Goal: Task Accomplishment & Management: Manage account settings

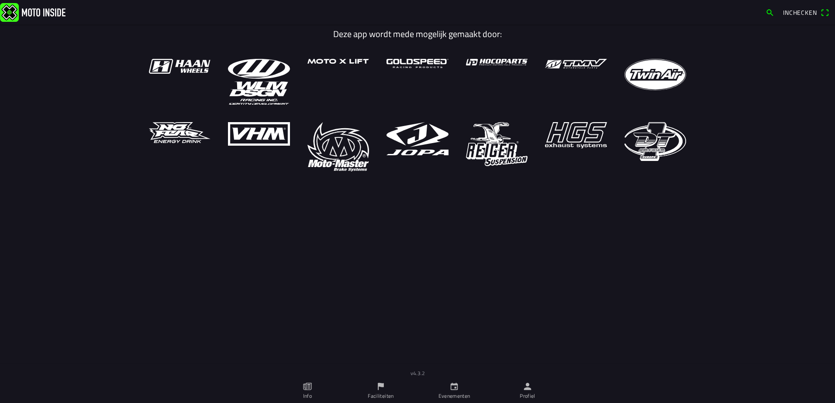
click at [532, 388] on icon "person" at bounding box center [527, 387] width 10 height 10
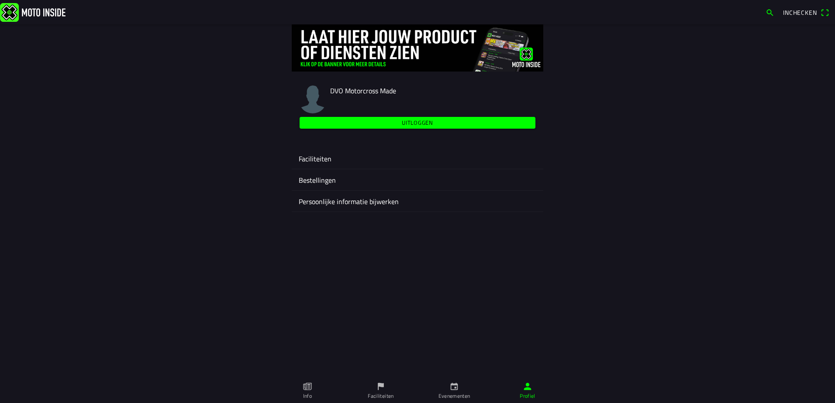
click at [313, 155] on ion-label "Faciliteiten" at bounding box center [417, 159] width 237 height 10
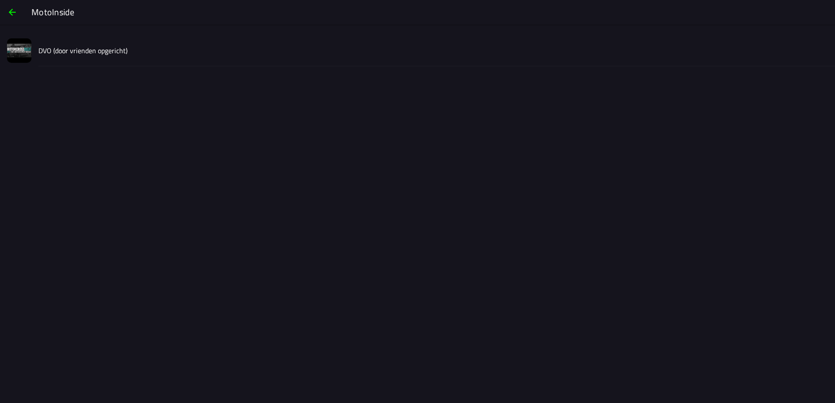
click at [0, 0] on slot "DVO (door vrienden opgericht)" at bounding box center [0, 0] width 0 height 0
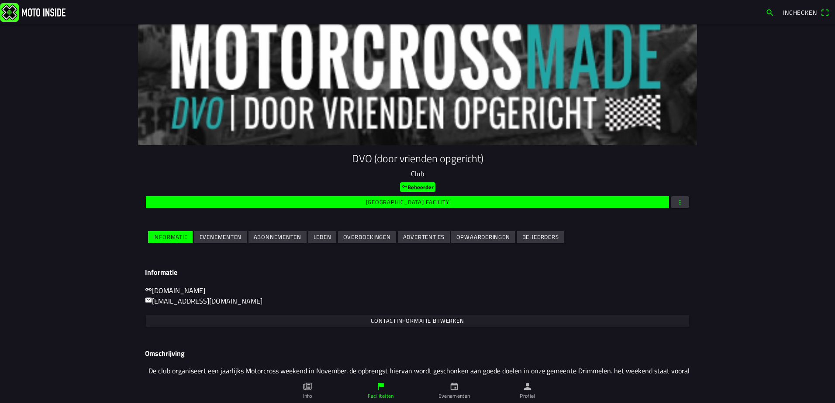
click at [0, 0] on slot "Evenementen" at bounding box center [0, 0] width 0 height 0
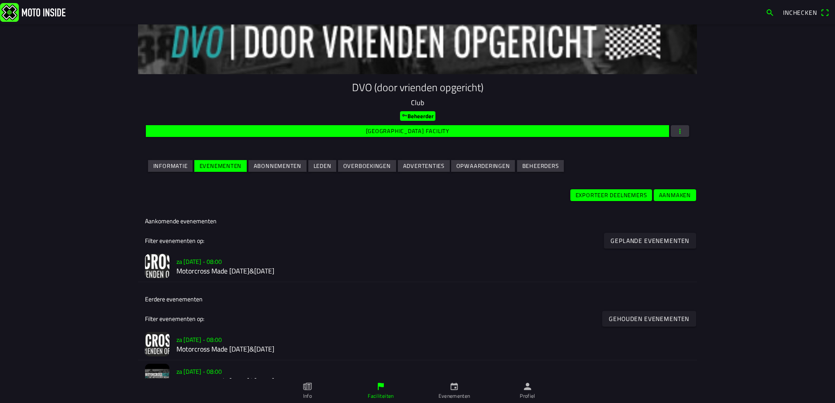
scroll to position [87, 0]
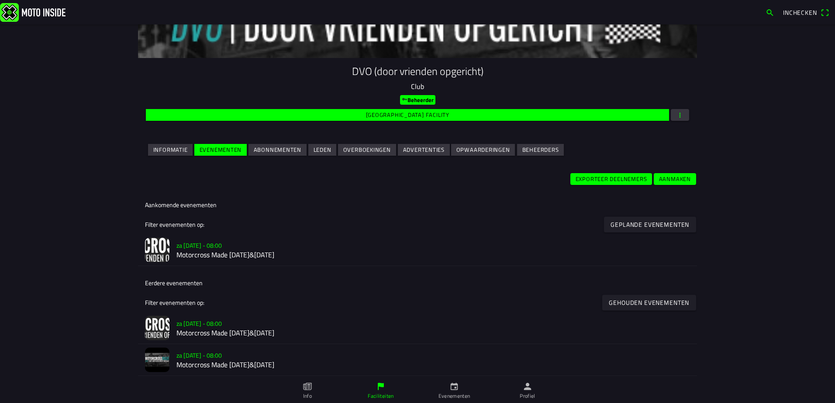
click at [255, 254] on h2 "Motorcross Made [DATE]&[DATE]" at bounding box center [432, 255] width 513 height 8
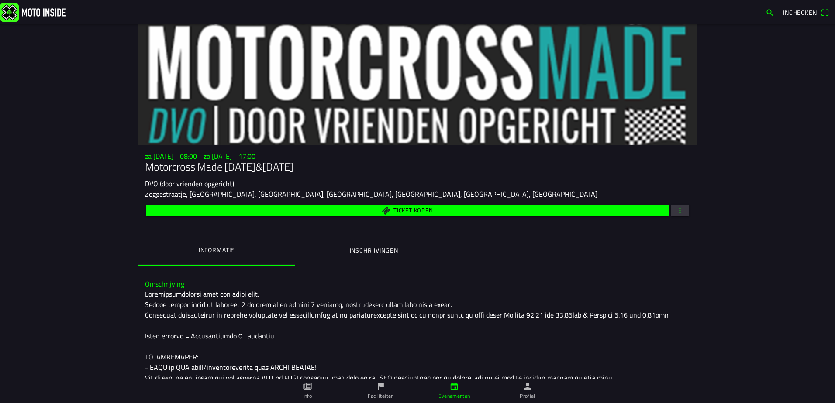
click at [676, 212] on span "button" at bounding box center [680, 211] width 8 height 12
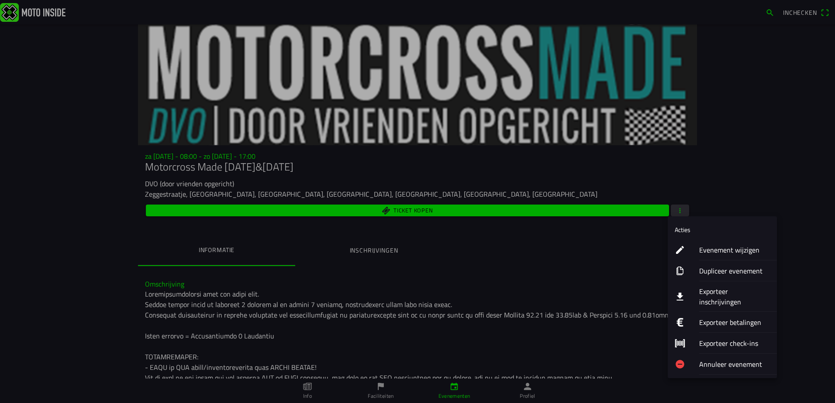
click at [723, 251] on ion-label "Evenement wijzigen" at bounding box center [734, 250] width 71 height 10
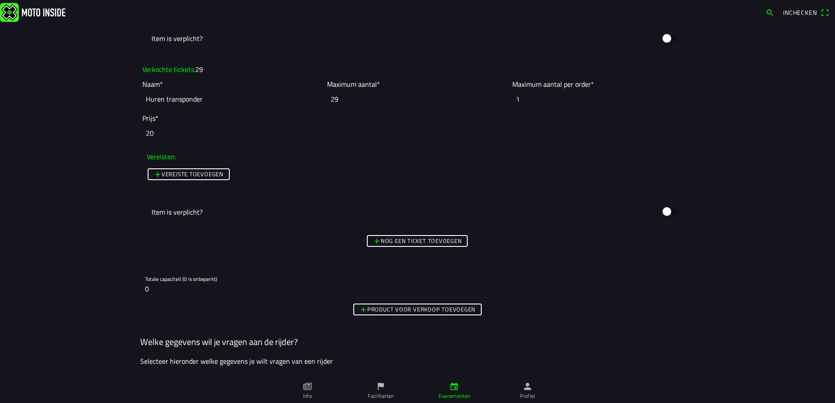
scroll to position [3972, 0]
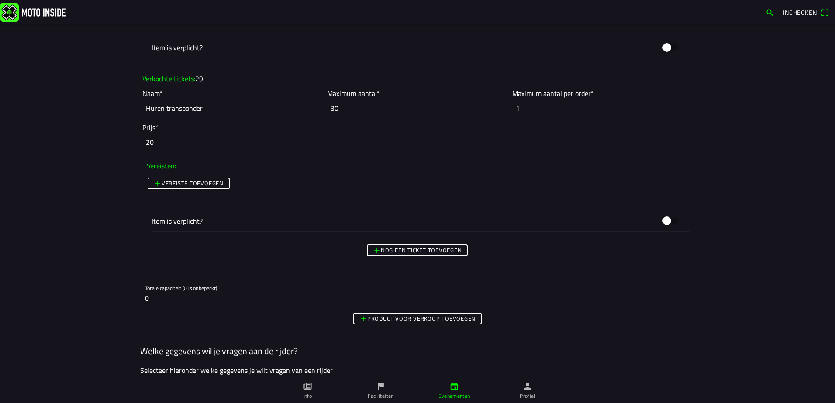
type input "30"
click at [499, 105] on input "30" at bounding box center [417, 108] width 180 height 19
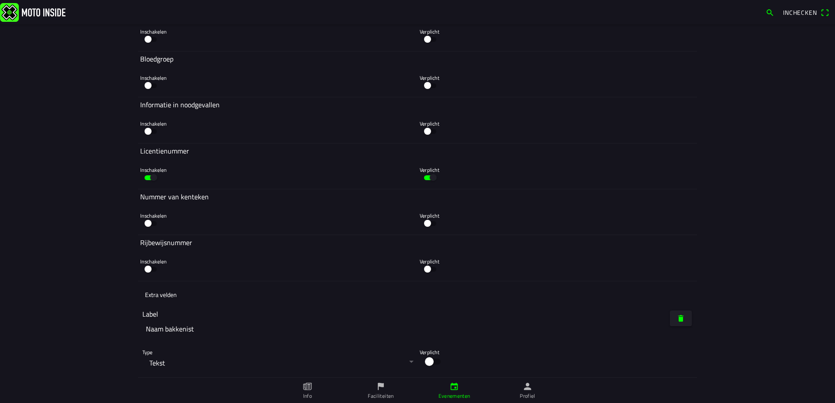
scroll to position [5210, 0]
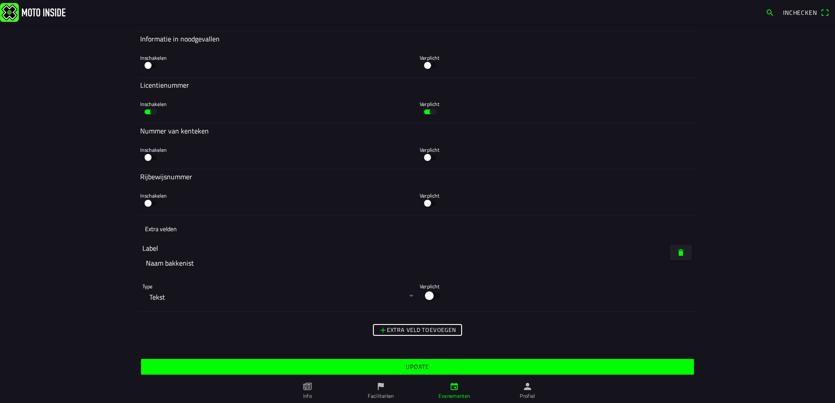
click at [438, 366] on span "Update" at bounding box center [417, 367] width 539 height 16
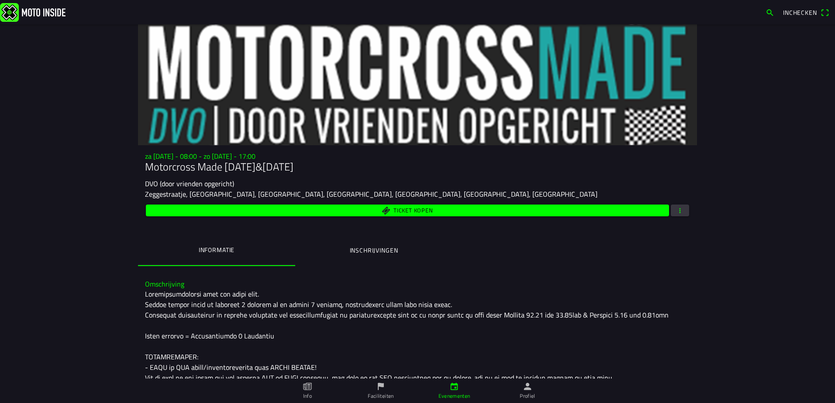
click at [381, 248] on ion-label "Inschrijvingen" at bounding box center [374, 251] width 48 height 10
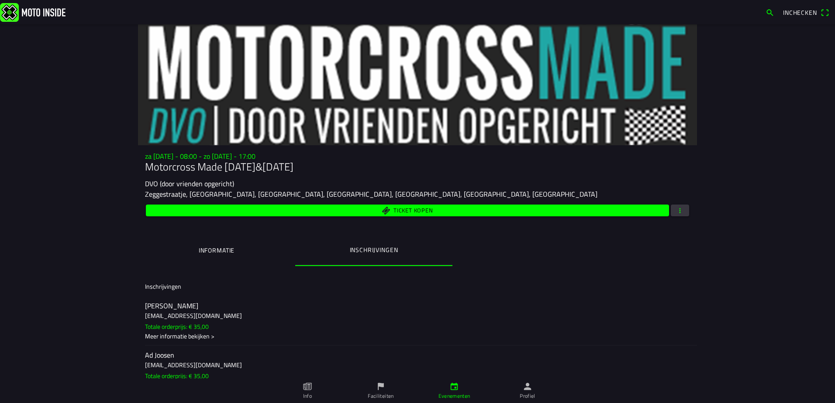
click at [676, 209] on span "button" at bounding box center [680, 211] width 8 height 12
click at [733, 83] on ion-backdrop at bounding box center [417, 201] width 835 height 403
click at [527, 388] on icon "person" at bounding box center [527, 387] width 10 height 10
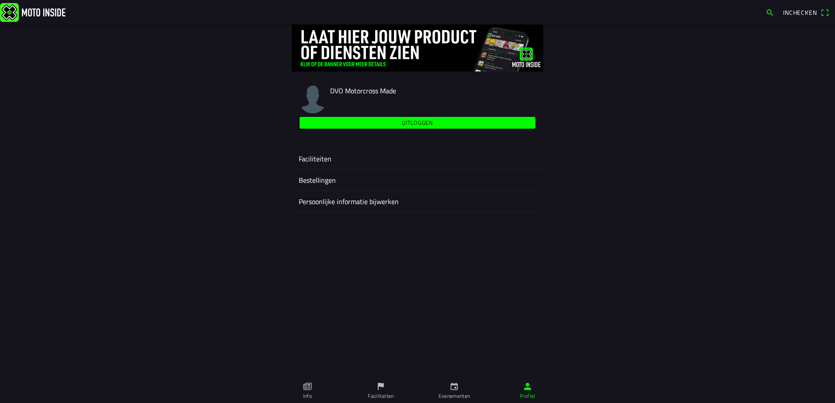
click at [330, 203] on ion-label "Persoonlijke informatie bijwerken" at bounding box center [417, 201] width 237 height 10
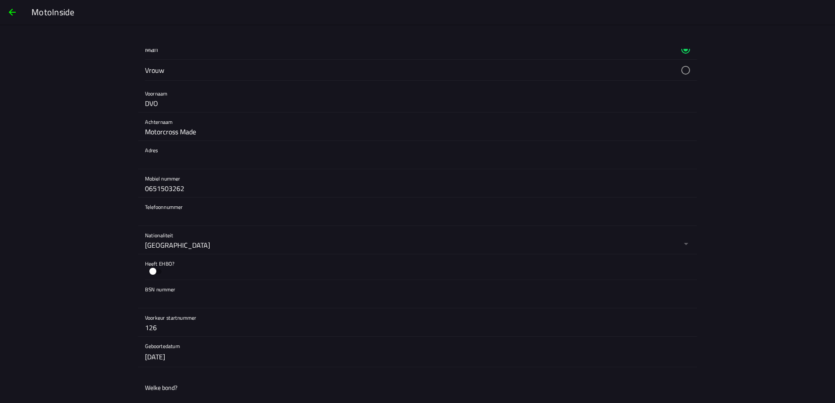
scroll to position [175, 0]
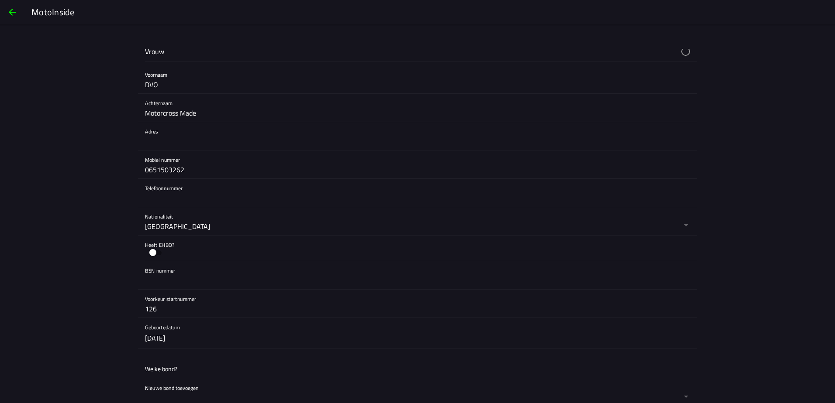
click at [155, 251] on button "button" at bounding box center [155, 252] width 21 height 13
click at [153, 254] on button "button" at bounding box center [155, 252] width 21 height 13
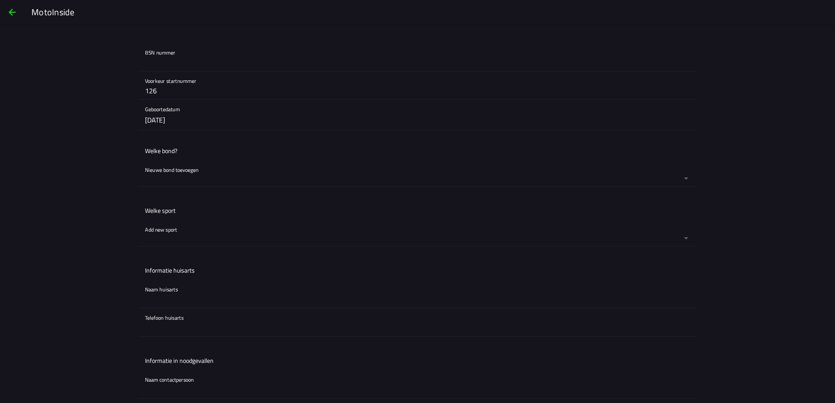
scroll to position [436, 0]
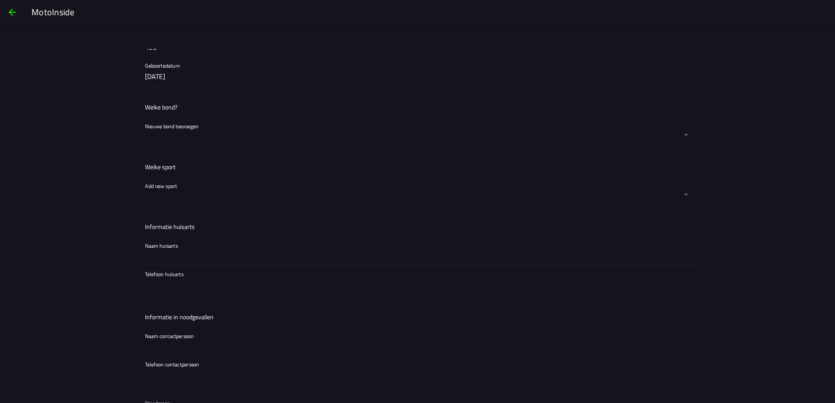
click at [190, 166] on ion-list-header "Welke sport" at bounding box center [417, 167] width 559 height 20
click at [165, 186] on button "button" at bounding box center [421, 190] width 552 height 26
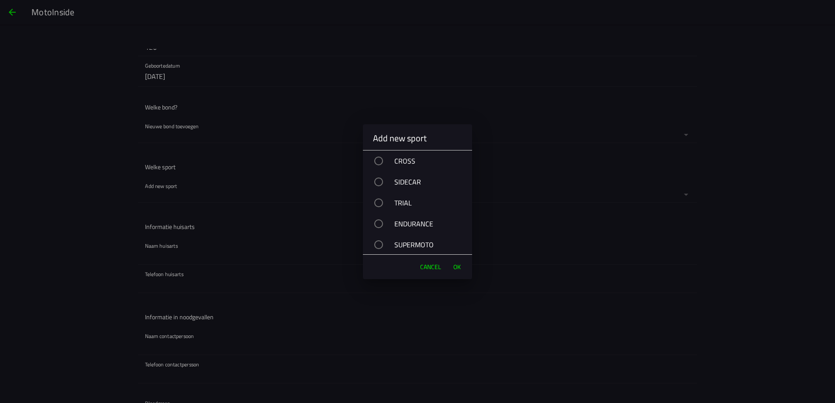
click at [402, 182] on div "SIDECAR" at bounding box center [421, 182] width 100 height 22
click at [454, 267] on span "OK" at bounding box center [456, 267] width 7 height 9
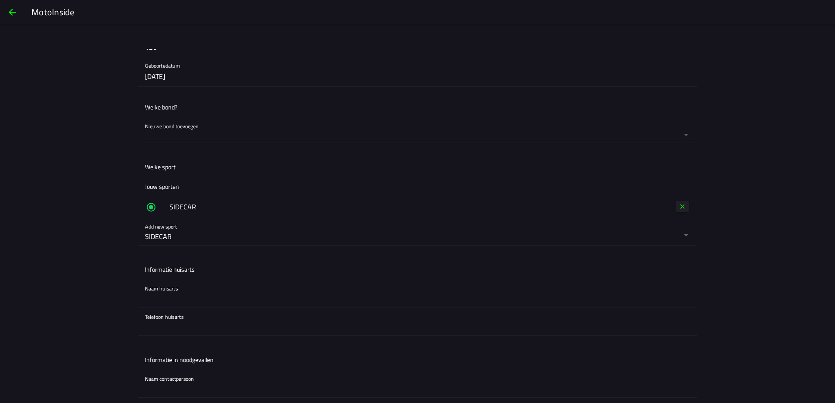
click at [164, 236] on button "button" at bounding box center [421, 231] width 552 height 28
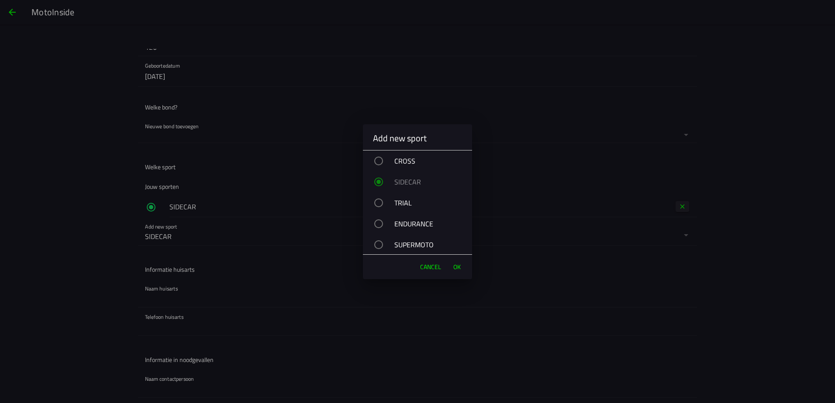
click at [398, 161] on div "CROSS" at bounding box center [421, 161] width 100 height 22
click at [458, 266] on span "OK" at bounding box center [456, 267] width 7 height 9
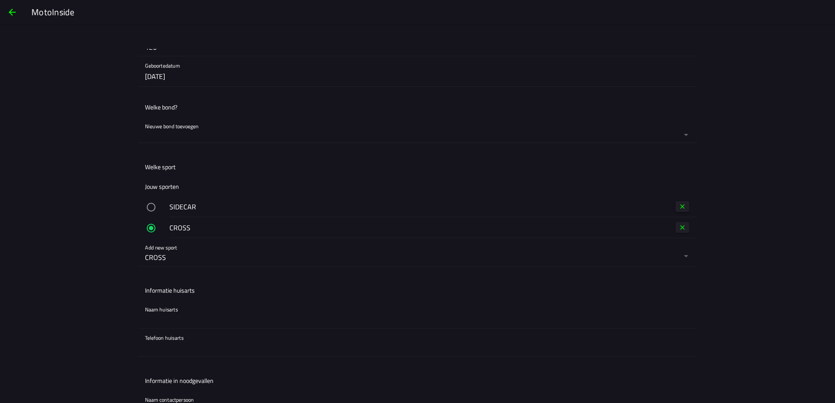
click at [181, 128] on button "button" at bounding box center [421, 130] width 552 height 26
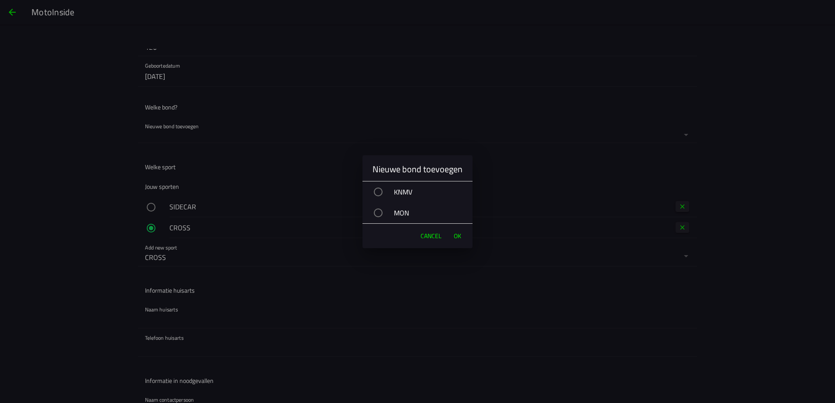
click at [400, 211] on div "MON" at bounding box center [421, 213] width 101 height 22
click at [399, 193] on div "KNMV" at bounding box center [421, 192] width 101 height 22
click at [409, 213] on div "MON" at bounding box center [421, 213] width 101 height 22
click at [458, 234] on span "OK" at bounding box center [457, 236] width 7 height 9
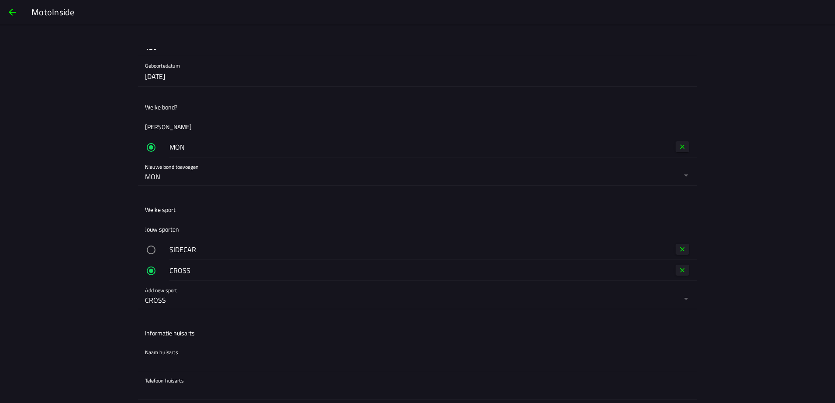
click at [182, 170] on button "button" at bounding box center [421, 172] width 552 height 28
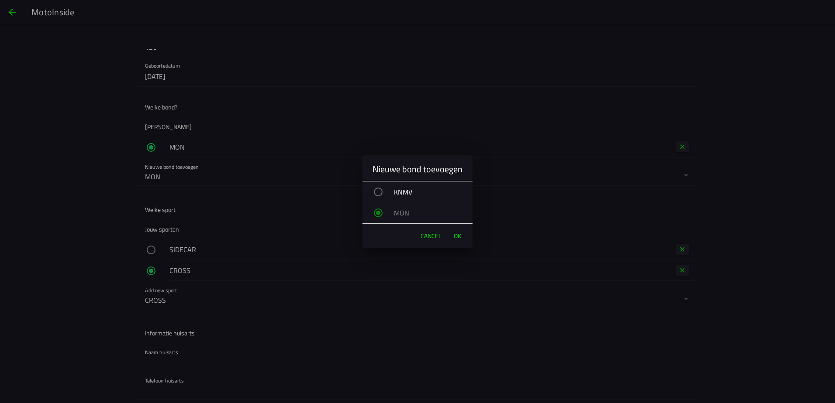
click at [404, 191] on div "KNMV" at bounding box center [421, 192] width 101 height 22
click at [454, 235] on span "OK" at bounding box center [457, 236] width 7 height 9
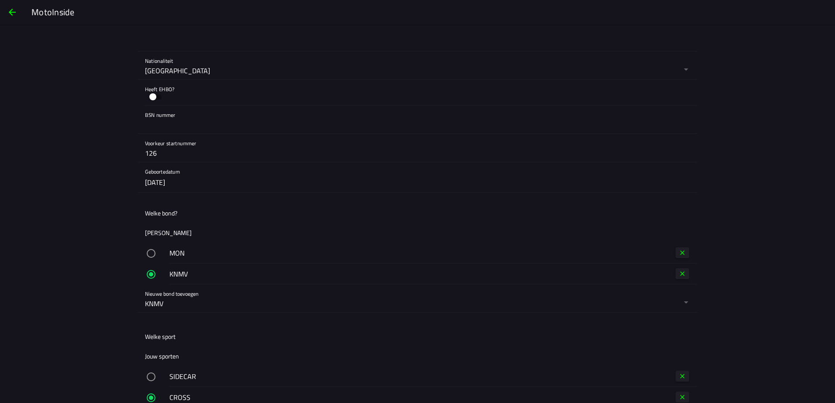
scroll to position [325, 0]
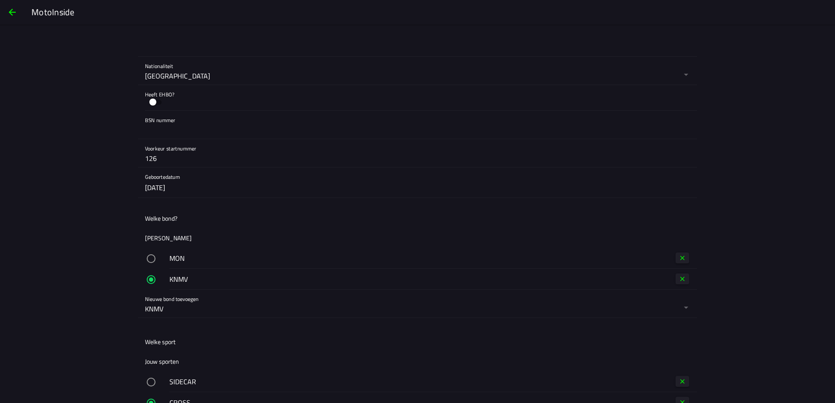
click at [165, 157] on input "126" at bounding box center [417, 158] width 545 height 17
type input "1"
type input "000"
click at [198, 129] on input "text" at bounding box center [417, 129] width 545 height 17
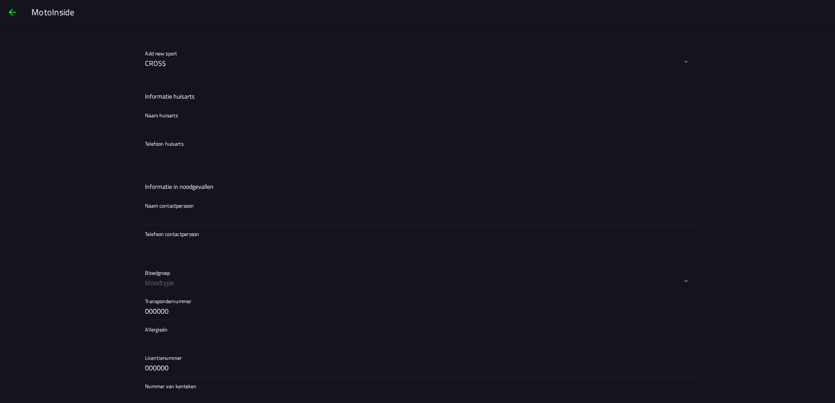
scroll to position [762, 0]
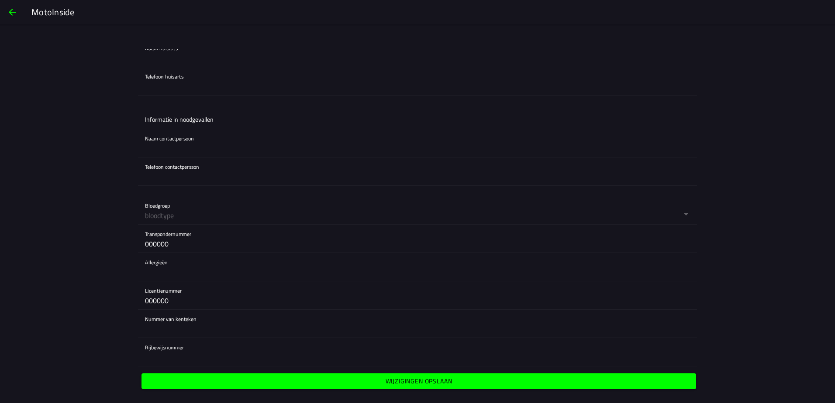
click at [0, 0] on slot "Wijzigingen opslaan" at bounding box center [0, 0] width 0 height 0
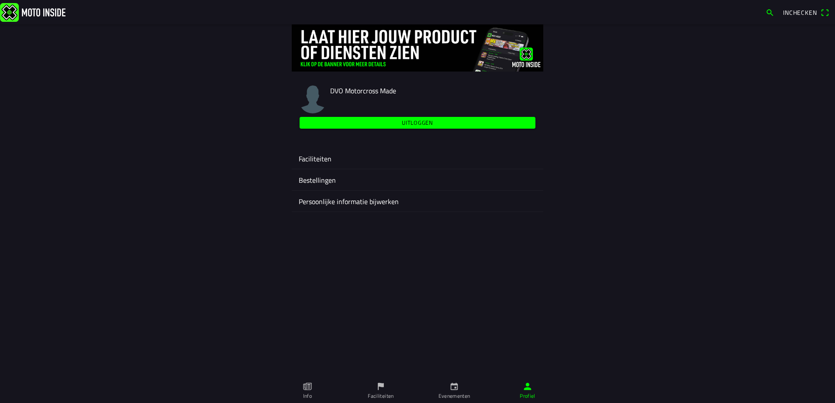
click at [323, 182] on ion-label "Bestellingen" at bounding box center [417, 180] width 237 height 10
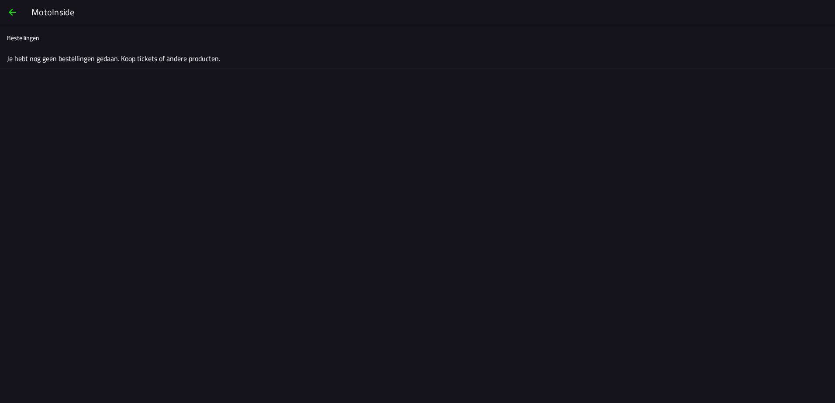
click at [13, 14] on span "button" at bounding box center [12, 12] width 10 height 21
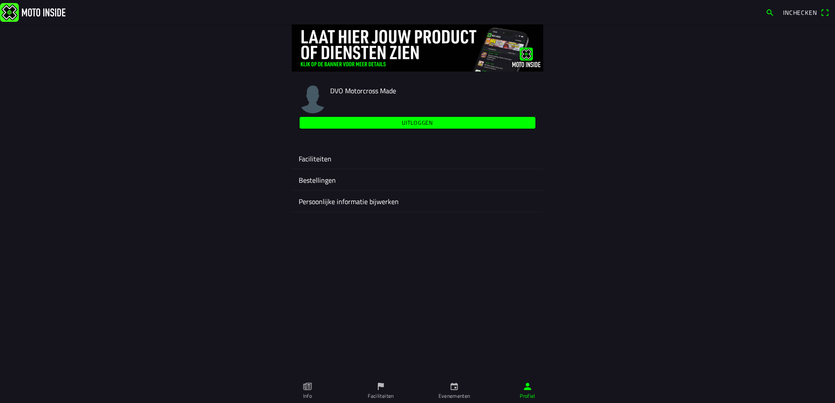
click at [323, 157] on ion-label "Faciliteiten" at bounding box center [417, 159] width 237 height 10
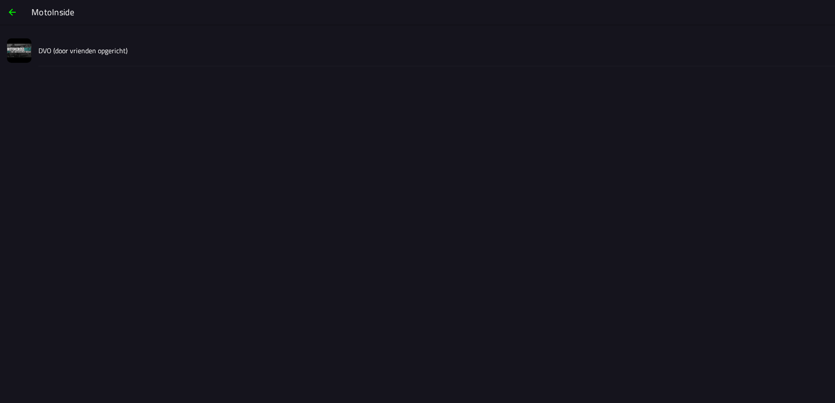
click at [11, 14] on span "button" at bounding box center [12, 12] width 10 height 21
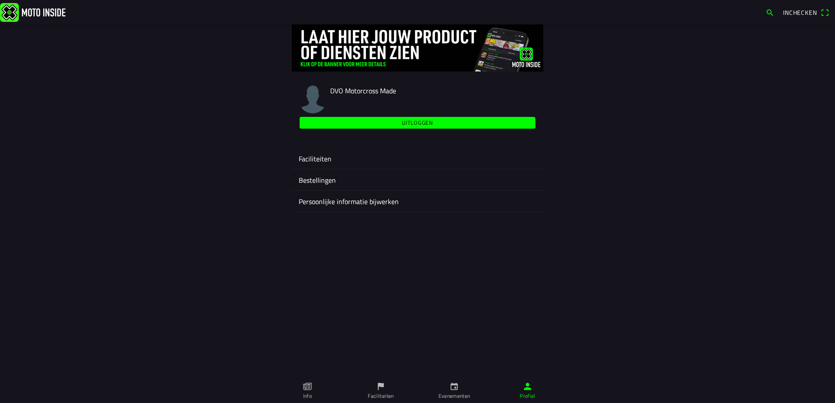
click at [322, 155] on ion-label "Faciliteiten" at bounding box center [417, 159] width 237 height 10
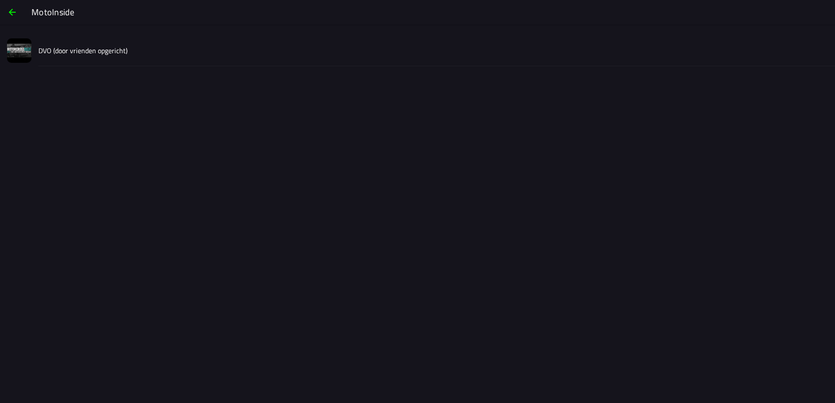
click at [0, 0] on slot "DVO (door vrienden opgericht)" at bounding box center [0, 0] width 0 height 0
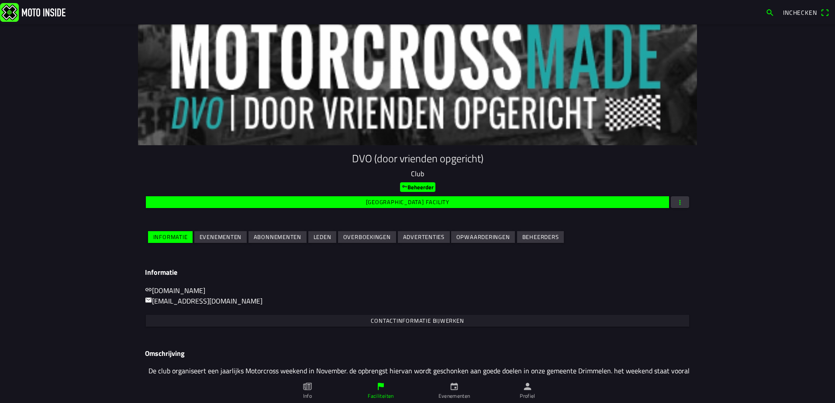
click at [678, 201] on span "button" at bounding box center [680, 202] width 8 height 12
click at [721, 164] on ion-backdrop at bounding box center [417, 201] width 835 height 403
click at [0, 0] on slot "Beheerders" at bounding box center [0, 0] width 0 height 0
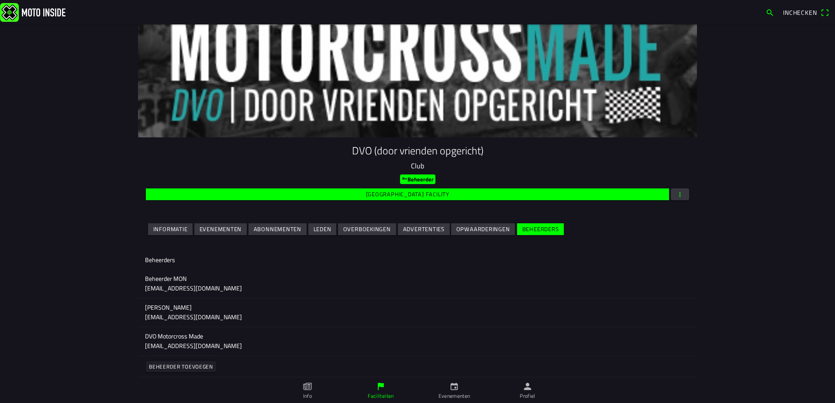
scroll to position [10, 0]
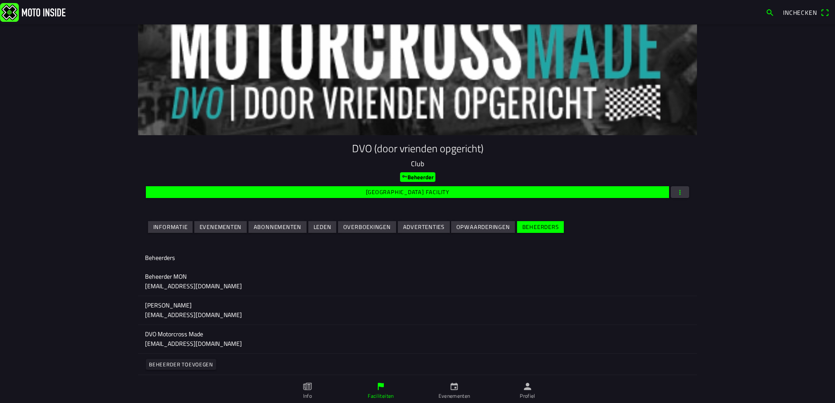
click at [0, 0] on slot "Opwaarderingen" at bounding box center [0, 0] width 0 height 0
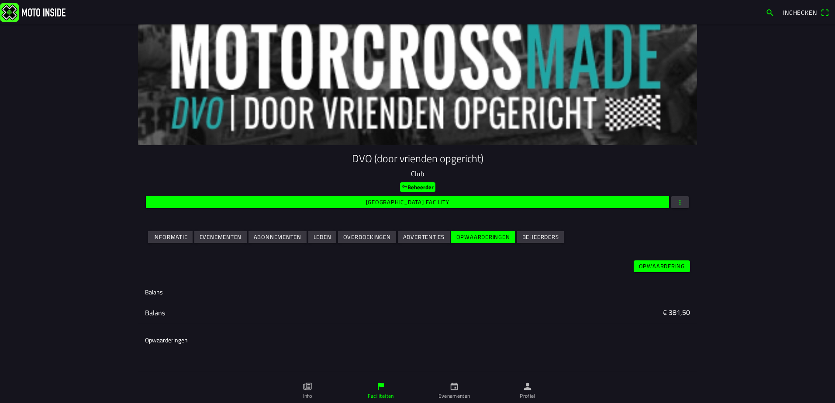
click at [0, 0] on slot "Advertenties" at bounding box center [0, 0] width 0 height 0
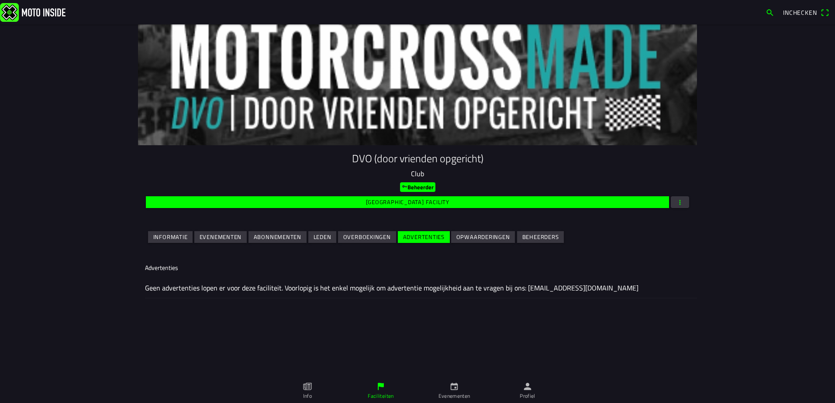
click at [0, 0] on slot "Overboekingen" at bounding box center [0, 0] width 0 height 0
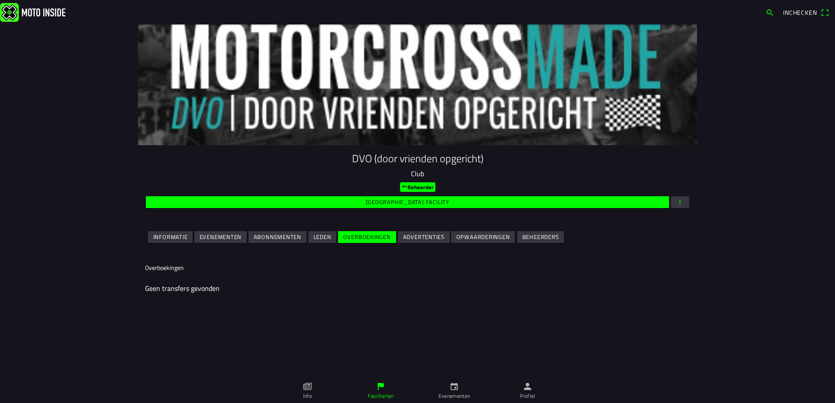
click at [0, 0] on slot "Leden" at bounding box center [0, 0] width 0 height 0
click at [666, 268] on div "Lid toevoegen" at bounding box center [668, 267] width 56 height 15
click at [0, 0] on slot "Abonnementen" at bounding box center [0, 0] width 0 height 0
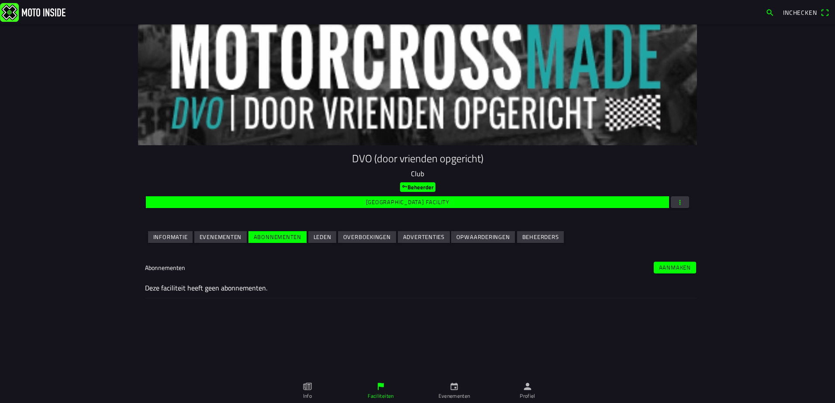
click at [242, 288] on ion-label "Deze faciliteit heeft geen abonnementen." at bounding box center [417, 288] width 545 height 10
click at [0, 0] on slot "Evenementen" at bounding box center [0, 0] width 0 height 0
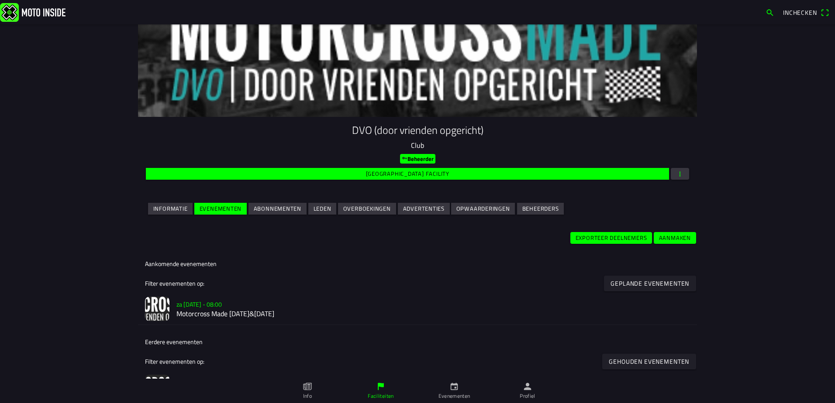
scroll to position [44, 0]
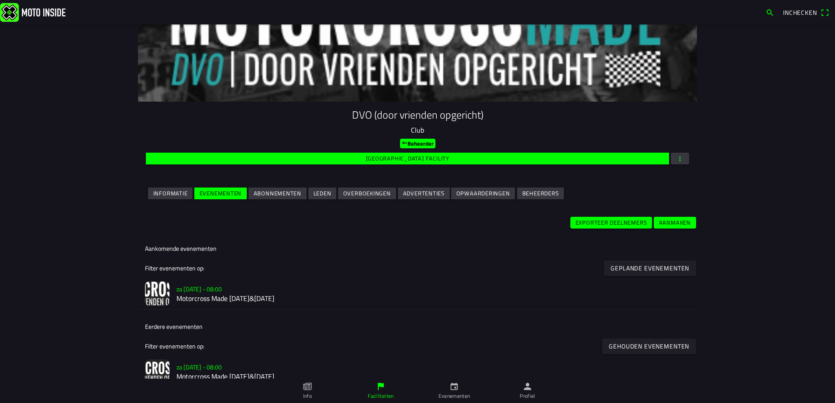
click at [0, 0] on slot "Informatie" at bounding box center [0, 0] width 0 height 0
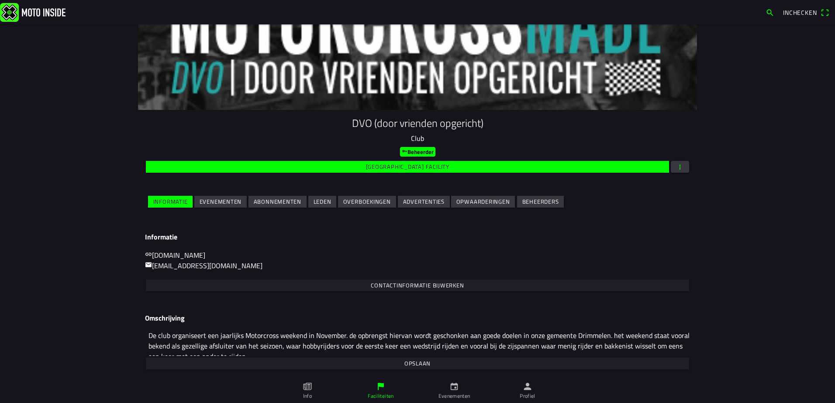
scroll to position [0, 0]
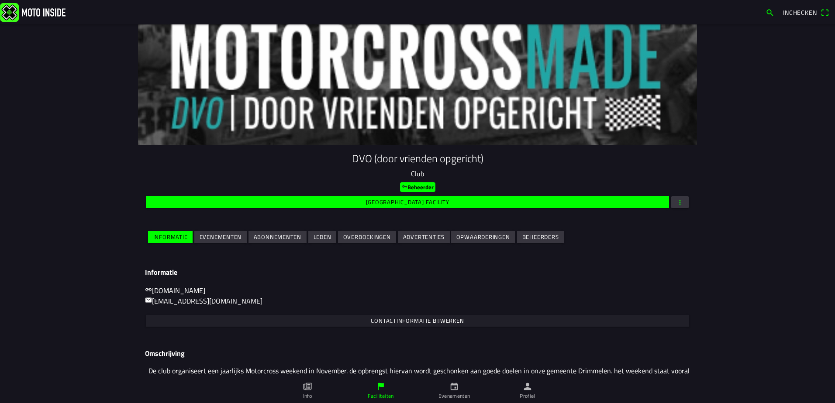
click at [0, 0] on slot "[GEOGRAPHIC_DATA] facility" at bounding box center [0, 0] width 0 height 0
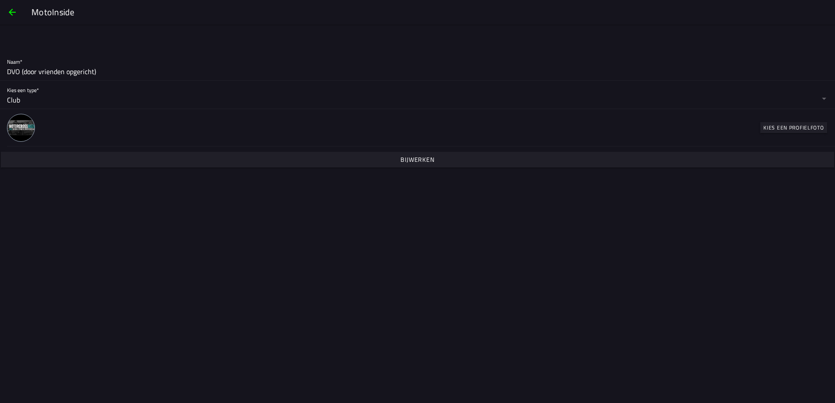
click at [12, 12] on span "button" at bounding box center [12, 12] width 10 height 21
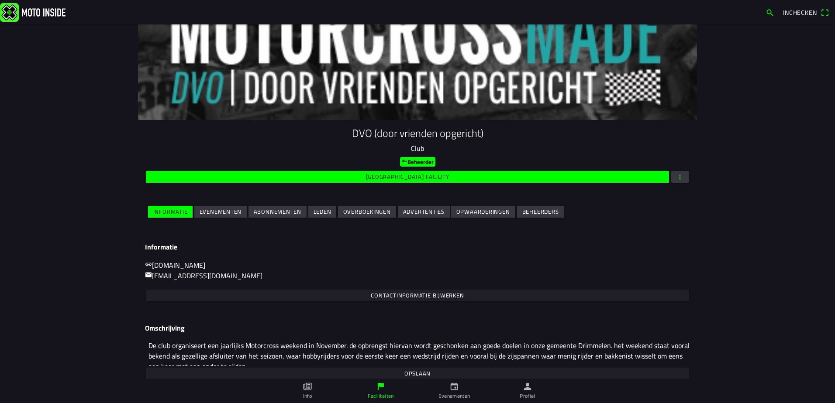
scroll to position [35, 0]
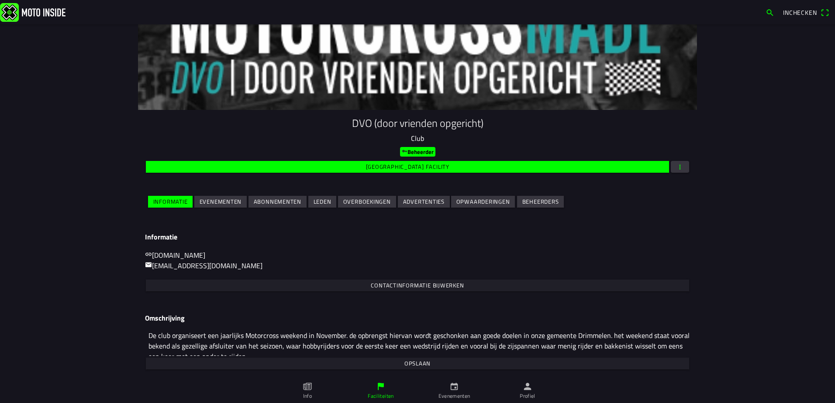
click at [0, 0] on slot "Leden" at bounding box center [0, 0] width 0 height 0
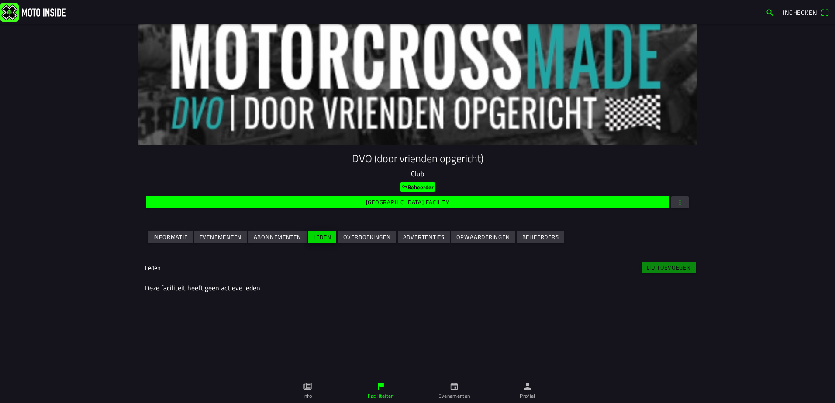
scroll to position [0, 0]
click at [10, 13] on img at bounding box center [32, 12] width 65 height 19
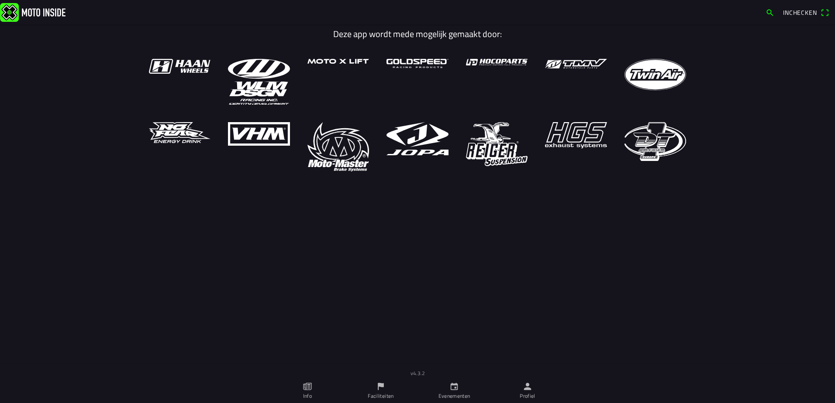
click at [527, 385] on icon "person" at bounding box center [527, 386] width 7 height 7
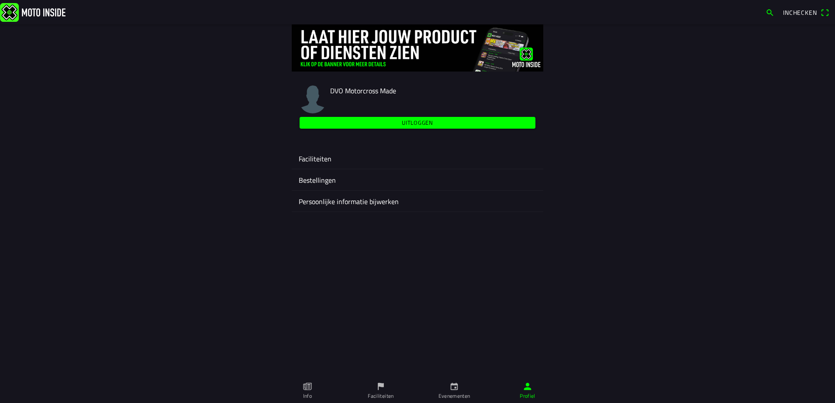
click at [0, 0] on slot "Uitloggen" at bounding box center [0, 0] width 0 height 0
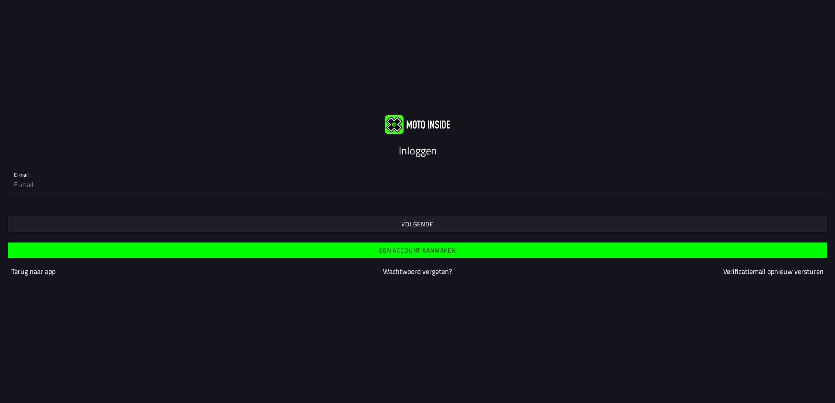
click at [79, 188] on input "email" at bounding box center [417, 184] width 807 height 17
type input "d"
type input "f"
type input "[EMAIL_ADDRESS][DOMAIN_NAME]"
click at [0, 0] on slot "Volgende" at bounding box center [0, 0] width 0 height 0
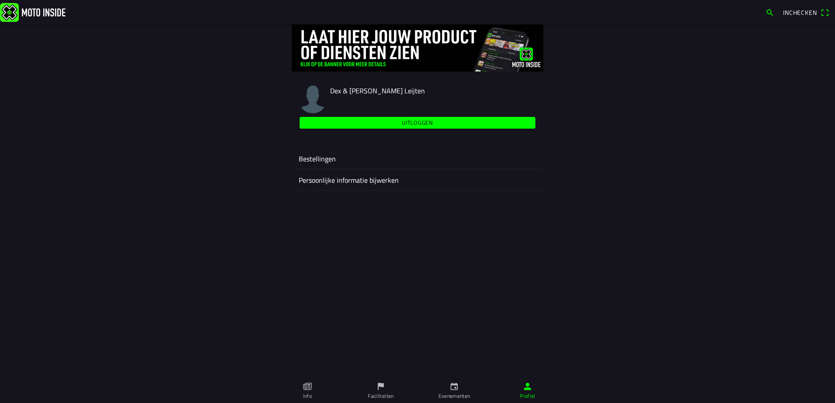
click at [328, 158] on ion-label "Bestellingen" at bounding box center [417, 159] width 237 height 10
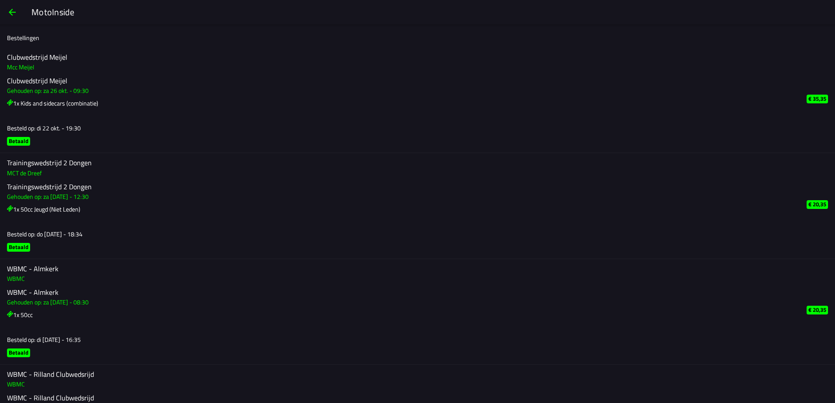
click at [12, 14] on span "button" at bounding box center [12, 12] width 10 height 21
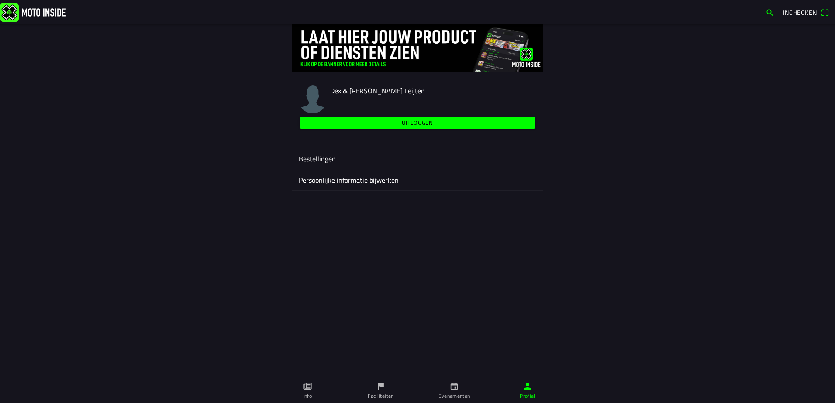
click at [338, 179] on ion-label "Persoonlijke informatie bijwerken" at bounding box center [417, 180] width 237 height 10
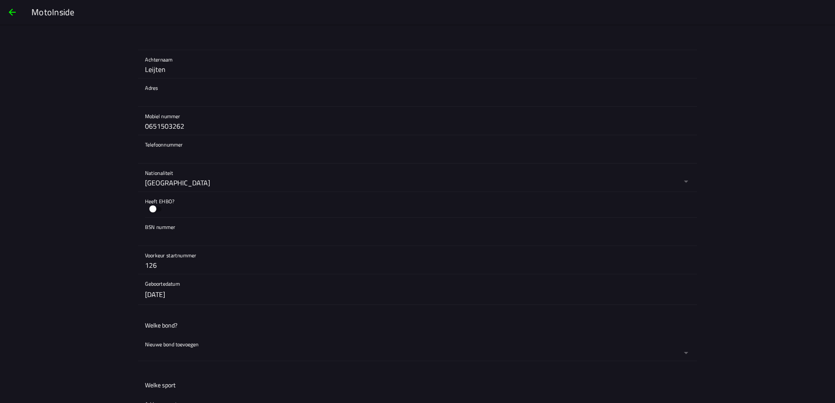
scroll to position [262, 0]
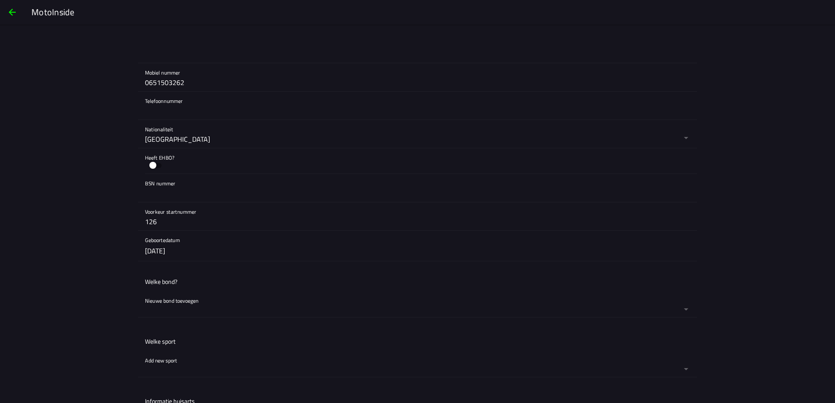
click at [175, 223] on input "126" at bounding box center [417, 221] width 545 height 17
type input "1"
type input "828"
click at [184, 300] on button "button" at bounding box center [421, 305] width 552 height 26
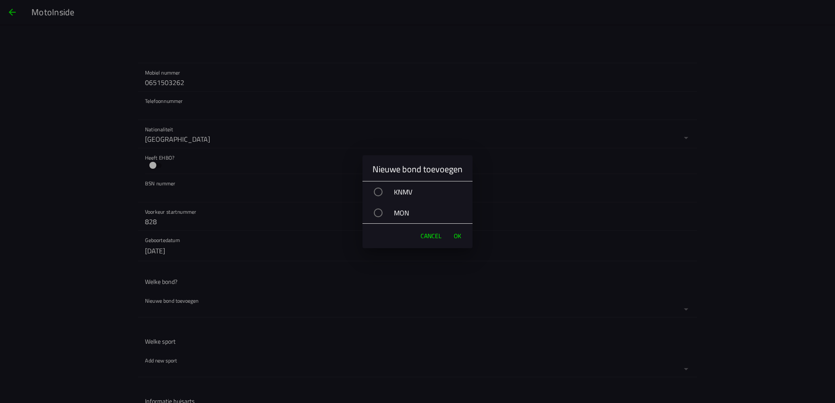
click at [400, 212] on div "MON" at bounding box center [421, 213] width 101 height 22
click at [457, 236] on span "OK" at bounding box center [457, 236] width 7 height 9
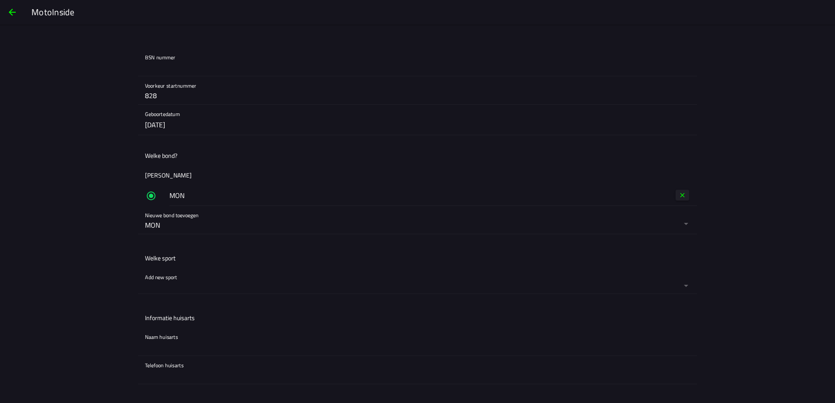
scroll to position [393, 0]
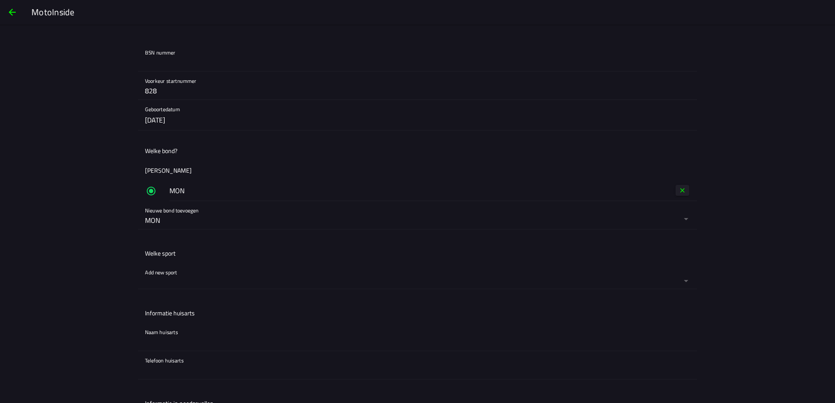
click at [170, 271] on button "button" at bounding box center [421, 276] width 552 height 26
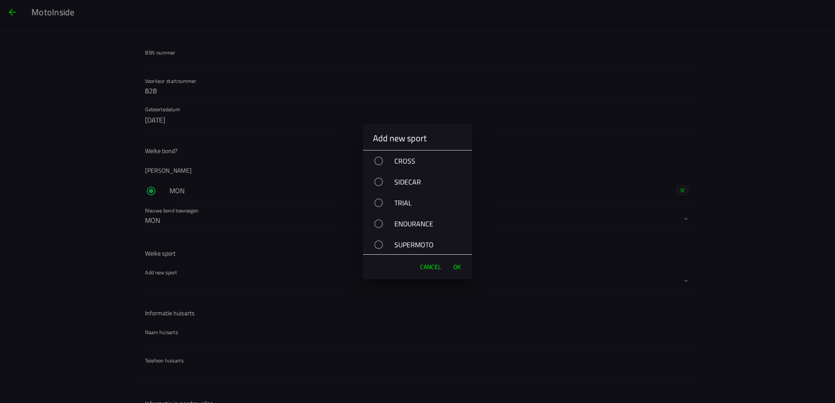
click at [409, 179] on div "SIDECAR" at bounding box center [421, 182] width 100 height 22
click at [456, 266] on span "OK" at bounding box center [456, 267] width 7 height 9
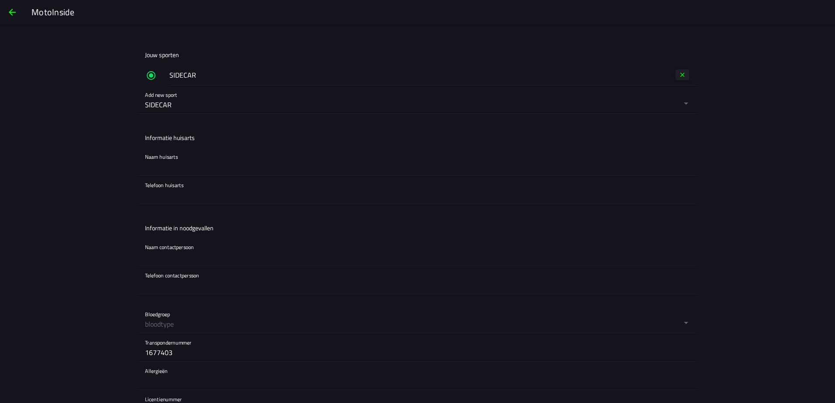
scroll to position [720, 0]
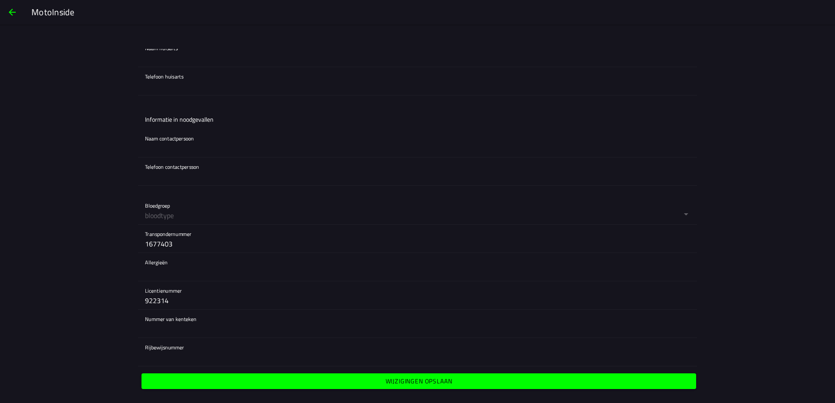
click at [0, 0] on slot "Wijzigingen opslaan" at bounding box center [0, 0] width 0 height 0
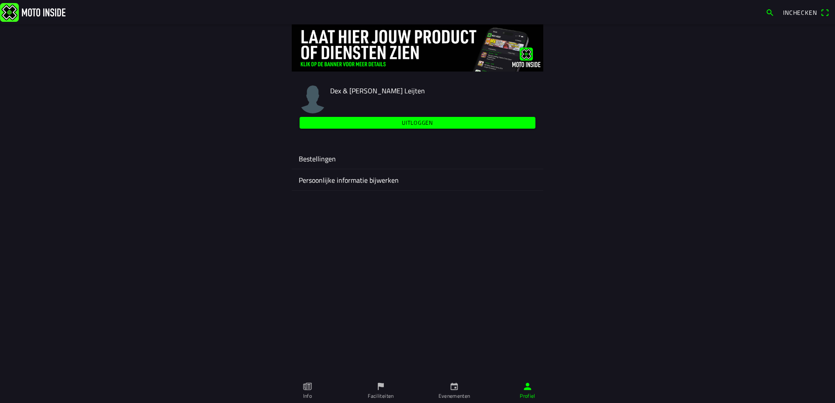
click at [384, 391] on icon "flag" at bounding box center [381, 387] width 10 height 10
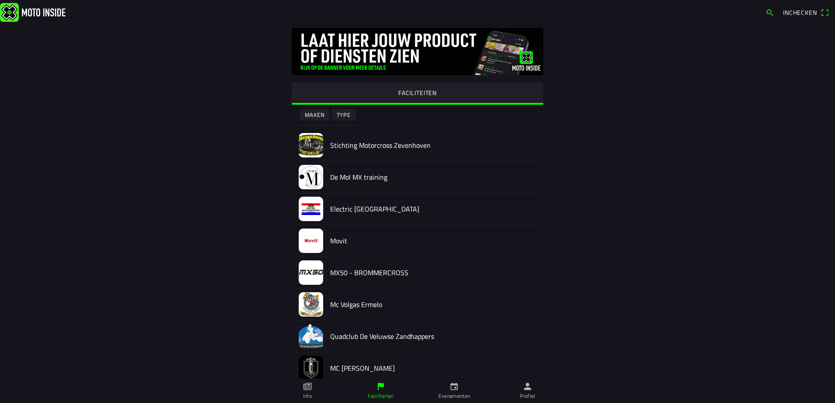
click at [0, 0] on slot "Type" at bounding box center [0, 0] width 0 height 0
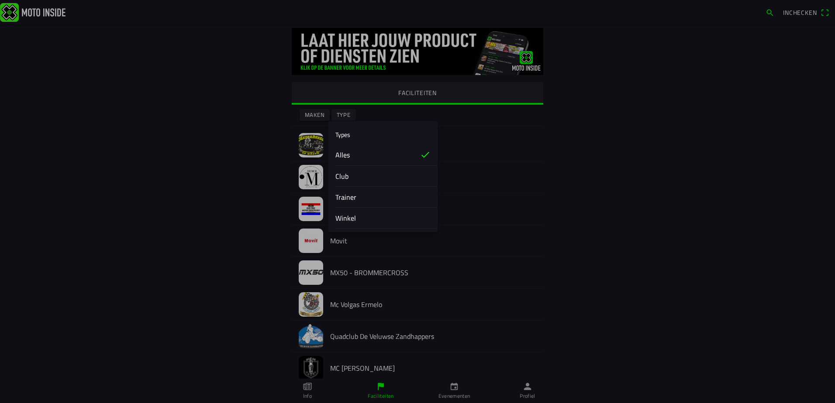
click at [0, 0] on slot "Club" at bounding box center [0, 0] width 0 height 0
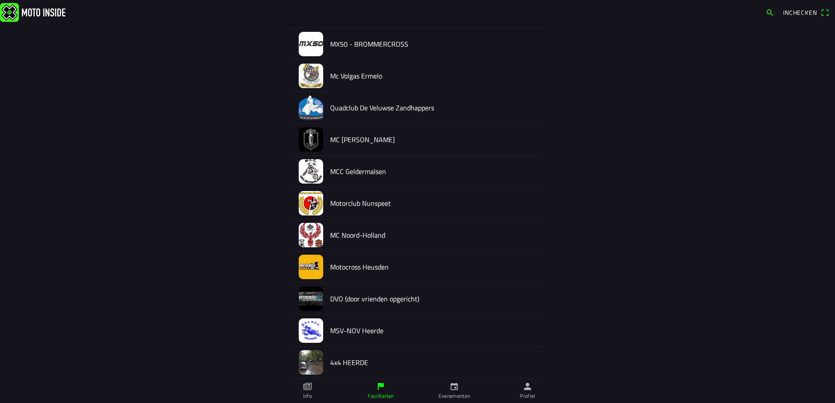
scroll to position [336, 0]
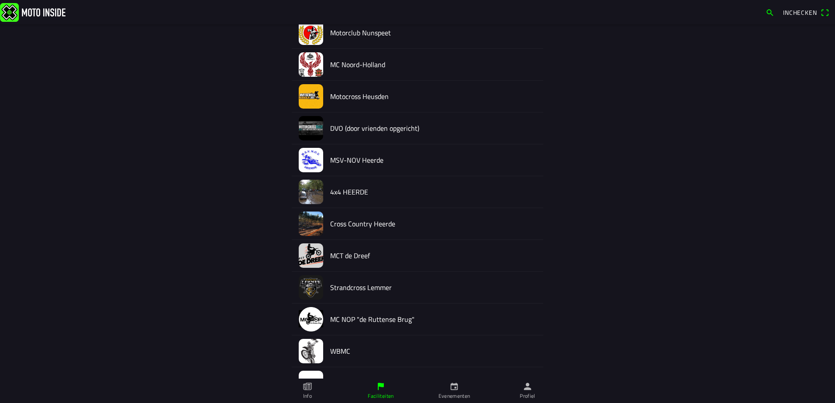
click at [376, 126] on h2 "DVO (door vrienden opgericht)" at bounding box center [433, 128] width 206 height 8
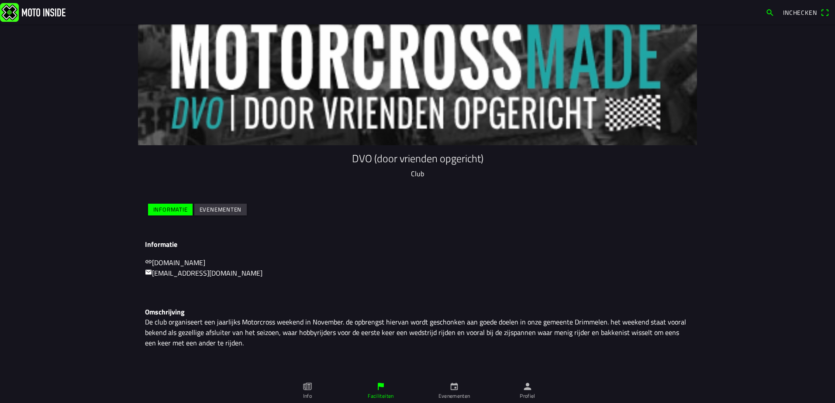
click at [0, 0] on slot "Evenementen" at bounding box center [0, 0] width 0 height 0
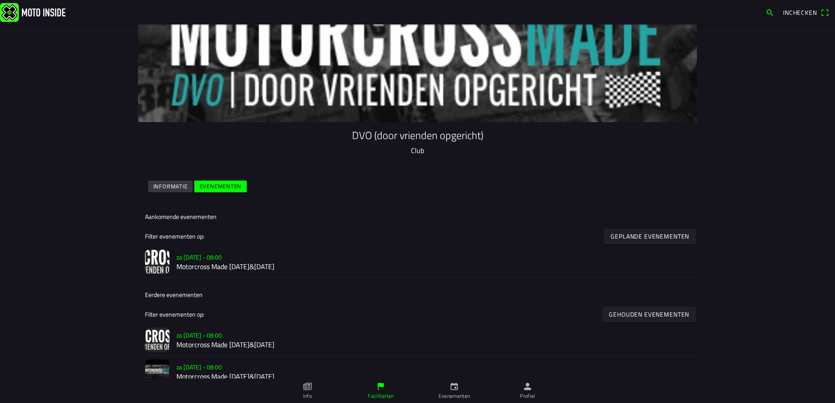
scroll to position [36, 0]
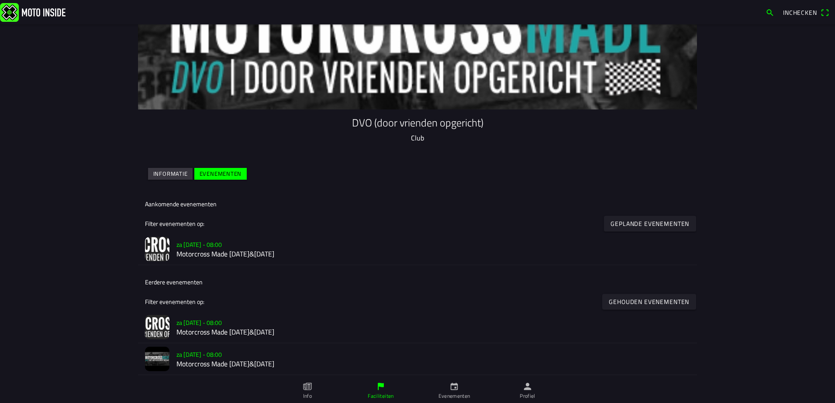
click at [219, 247] on h3 "za [DATE] - 08:00" at bounding box center [432, 245] width 513 height 9
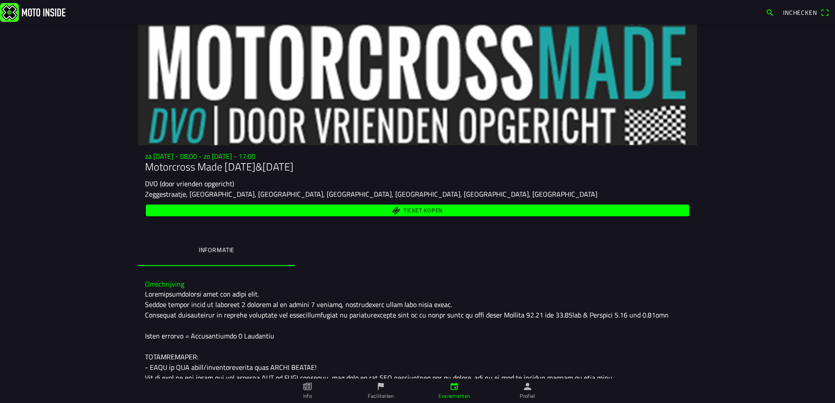
click at [529, 389] on icon "person" at bounding box center [527, 386] width 7 height 7
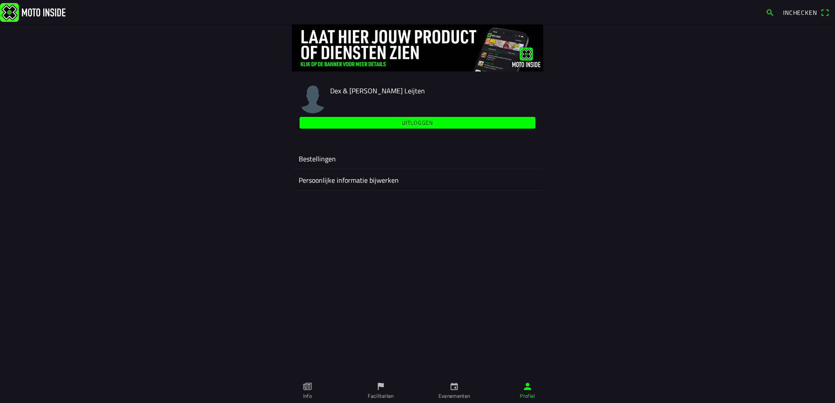
click at [330, 183] on ion-label "Persoonlijke informatie bijwerken" at bounding box center [417, 180] width 237 height 10
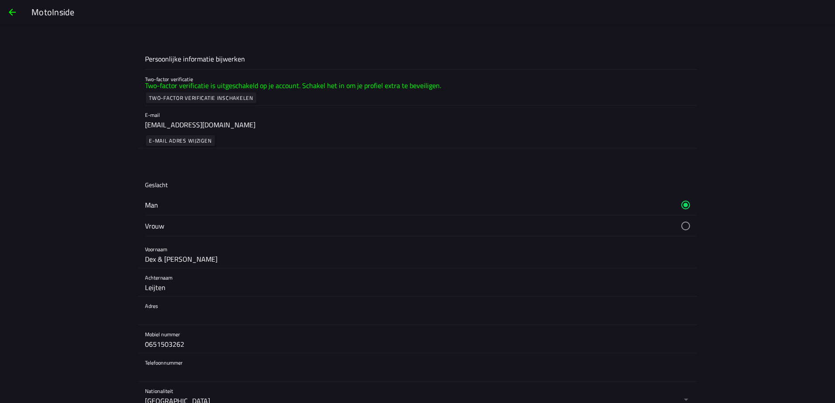
click at [13, 11] on span "button" at bounding box center [12, 12] width 10 height 21
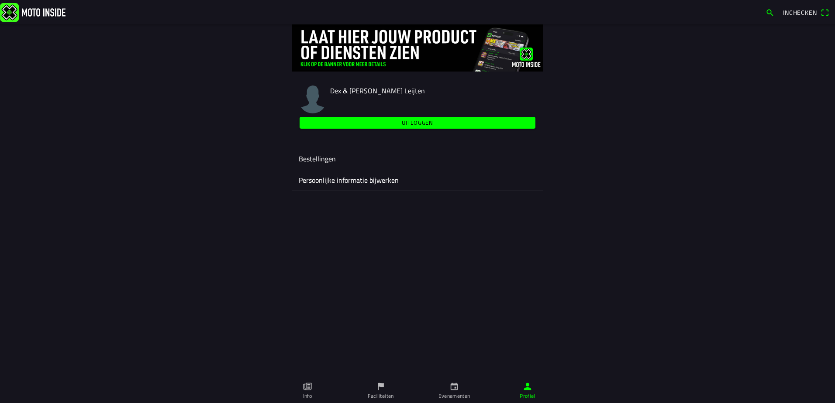
click at [382, 389] on icon "flag" at bounding box center [381, 387] width 10 height 10
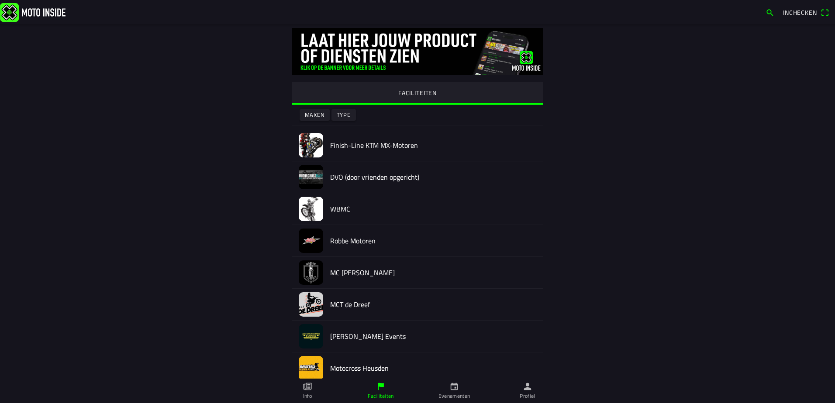
click at [303, 389] on icon "paper" at bounding box center [307, 387] width 10 height 10
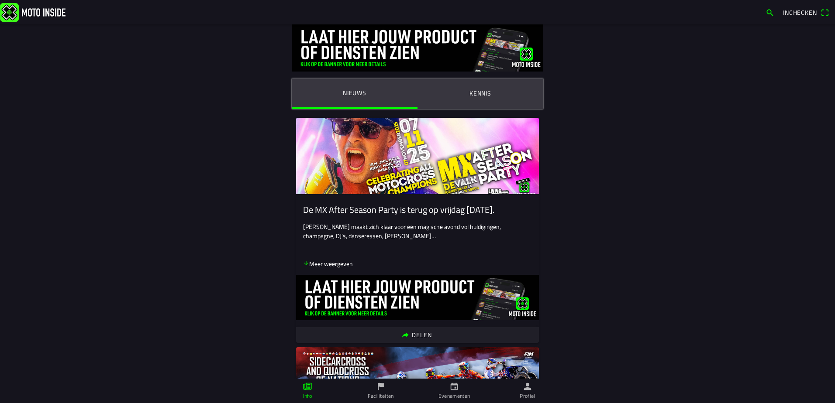
click at [485, 91] on ion-label "Kennis" at bounding box center [480, 94] width 22 height 10
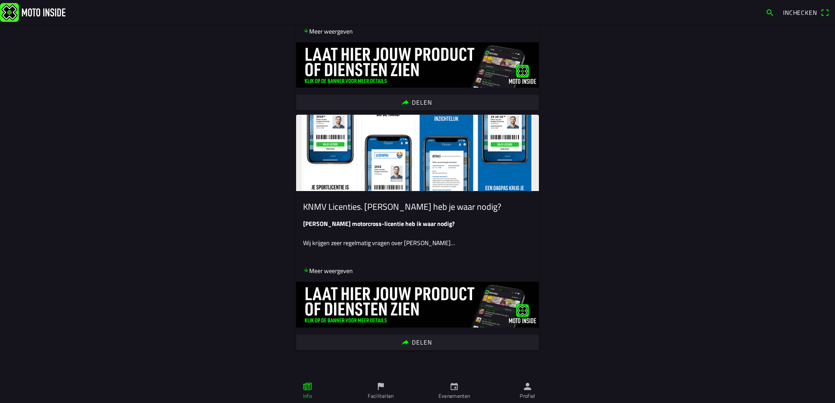
scroll to position [245, 0]
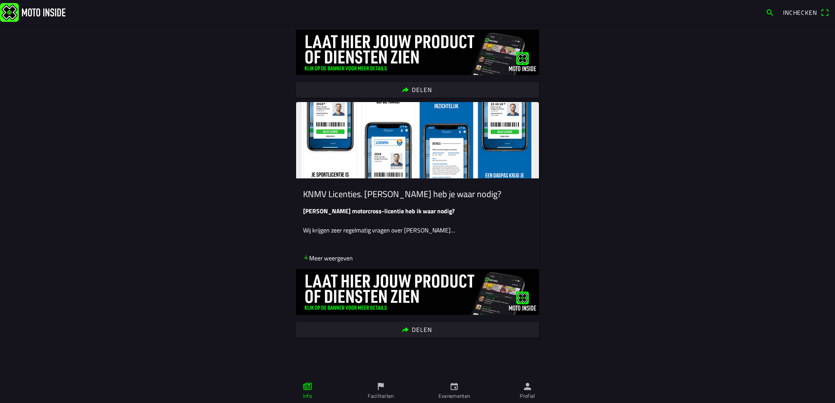
click at [383, 390] on icon "flag" at bounding box center [381, 387] width 10 height 10
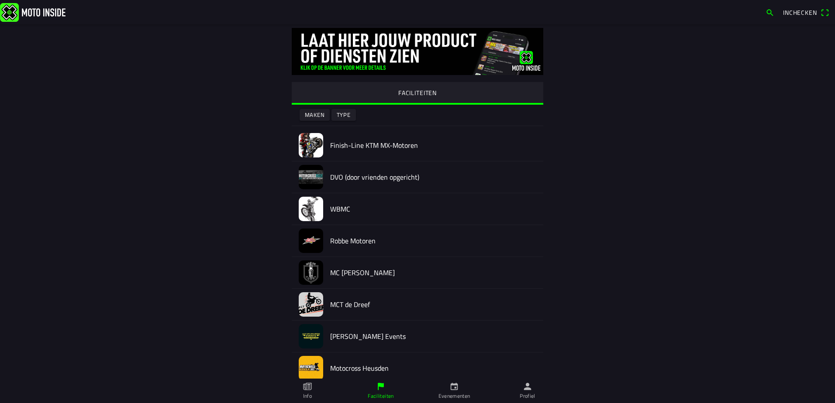
click at [313, 305] on img at bounding box center [311, 304] width 24 height 24
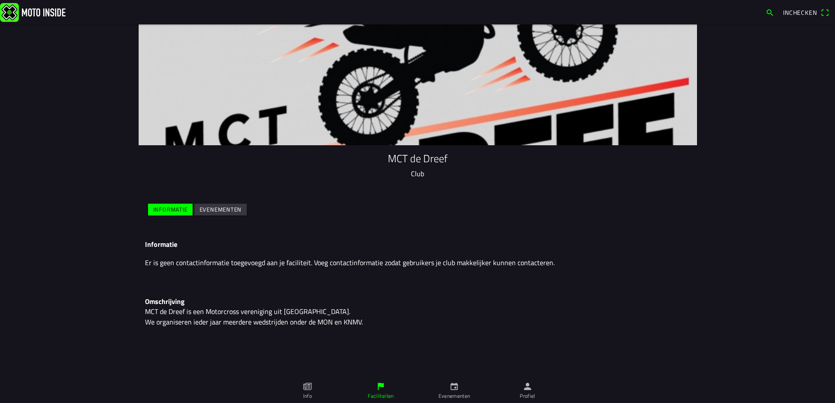
click at [0, 0] on slot "Evenementen" at bounding box center [0, 0] width 0 height 0
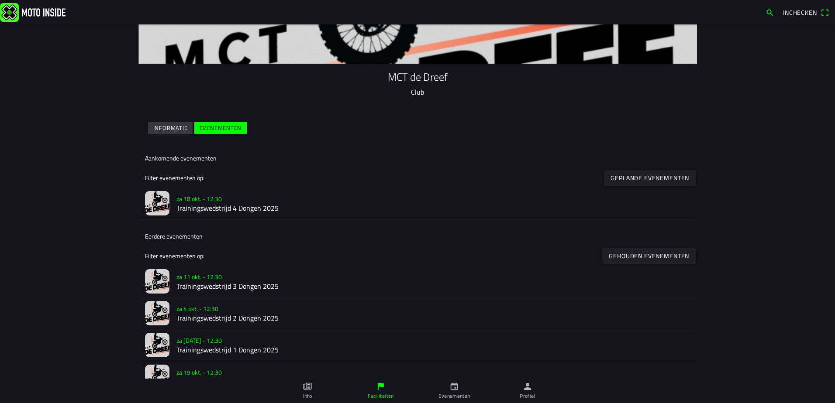
scroll to position [87, 0]
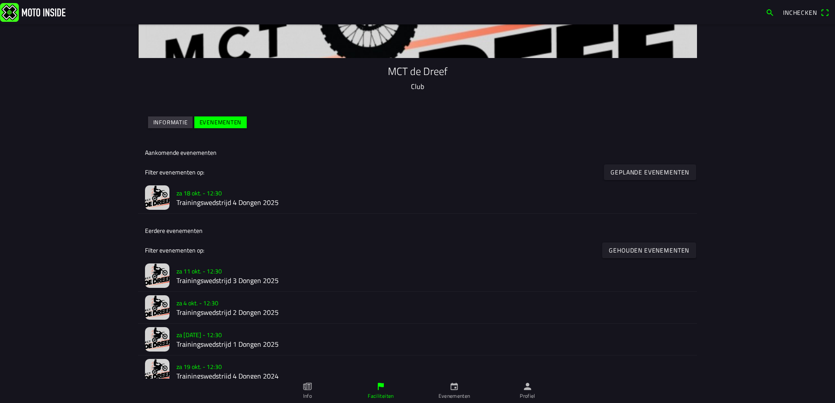
click at [210, 200] on h2 "Trainingswedstrijd 4 Dongen 2025" at bounding box center [432, 203] width 513 height 8
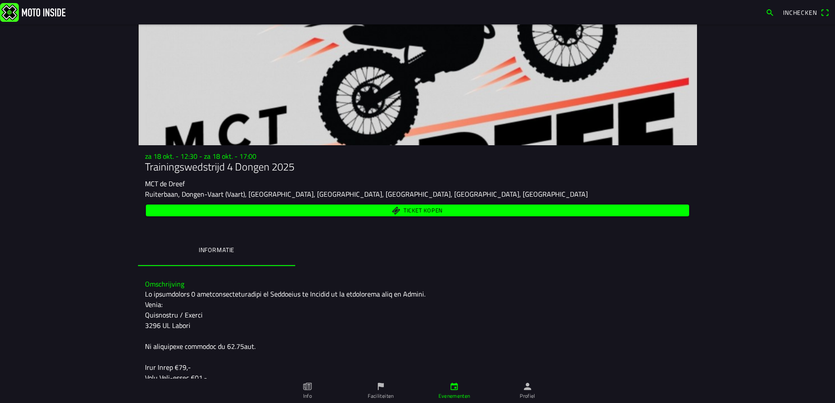
click at [529, 389] on icon "person" at bounding box center [527, 386] width 7 height 7
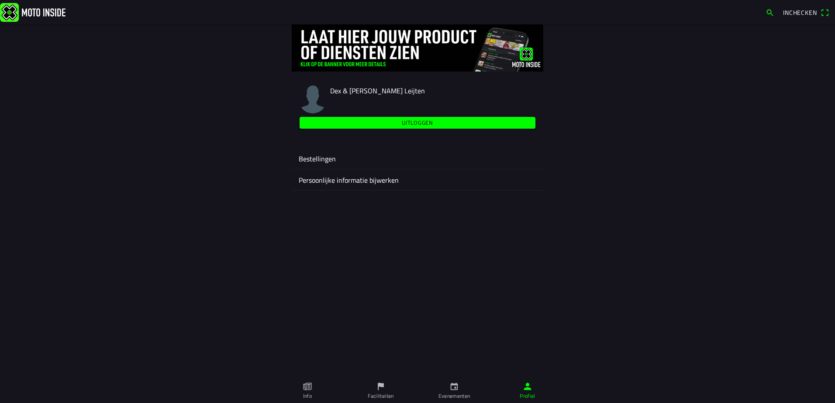
click at [361, 91] on span "Dex & [PERSON_NAME] Leijten" at bounding box center [377, 91] width 95 height 10
click at [302, 99] on img at bounding box center [313, 100] width 28 height 28
click at [305, 97] on img at bounding box center [313, 100] width 28 height 28
click at [358, 183] on ion-label "Persoonlijke informatie bijwerken" at bounding box center [417, 180] width 237 height 10
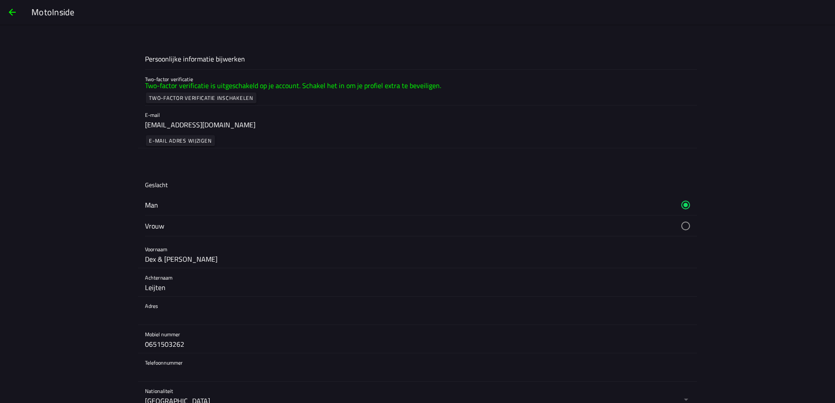
click at [10, 11] on span "button" at bounding box center [12, 12] width 10 height 21
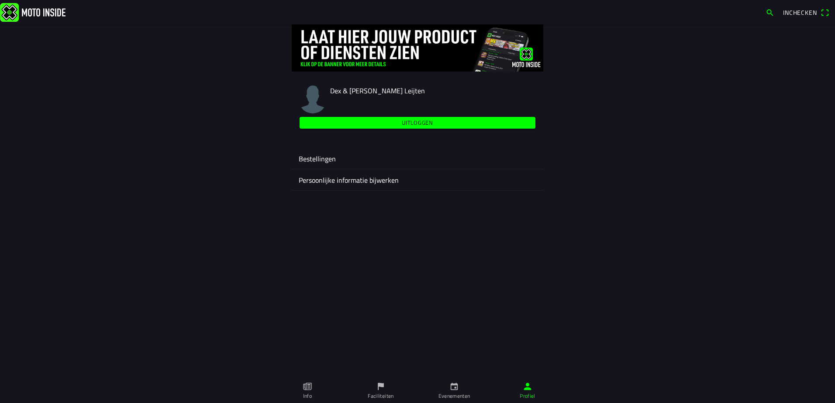
click at [454, 388] on icon "calendar" at bounding box center [454, 387] width 10 height 10
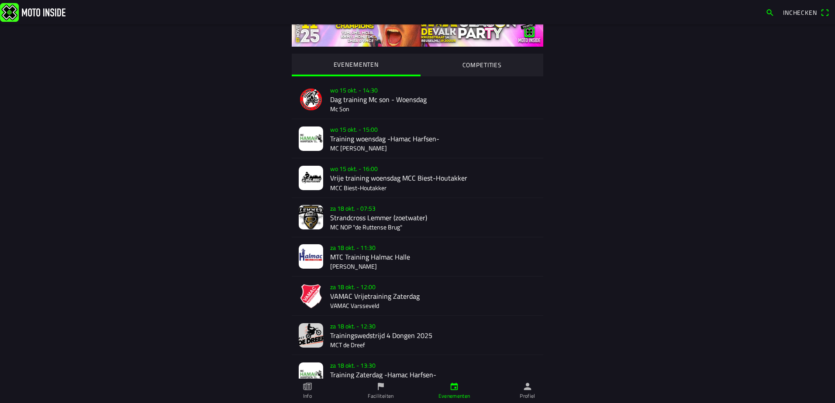
scroll to position [44, 0]
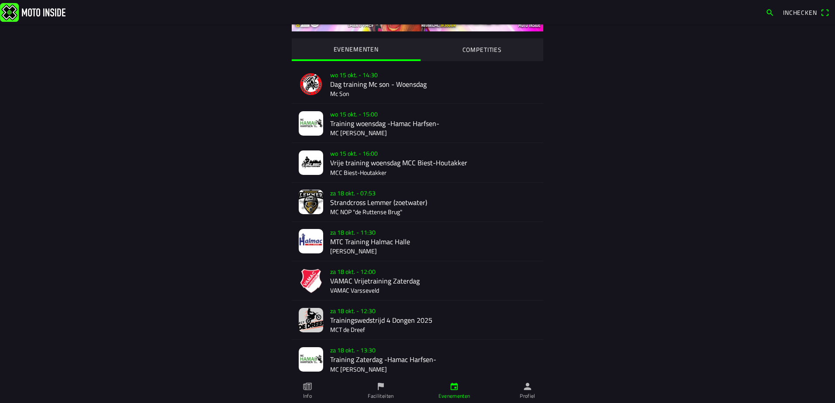
click at [381, 386] on icon "flag" at bounding box center [381, 386] width 6 height 7
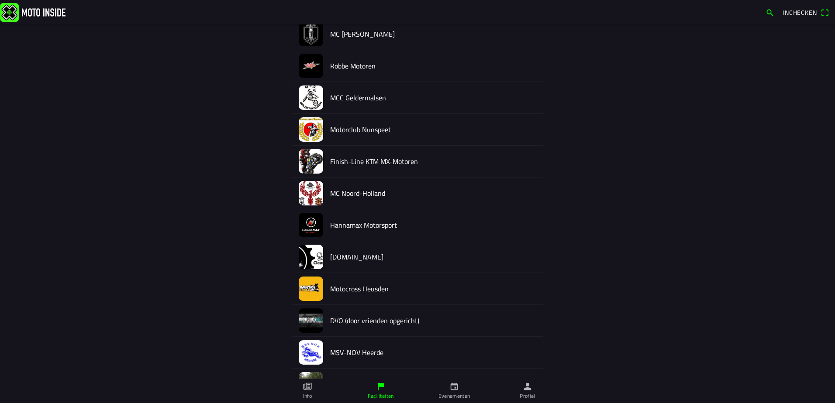
scroll to position [349, 0]
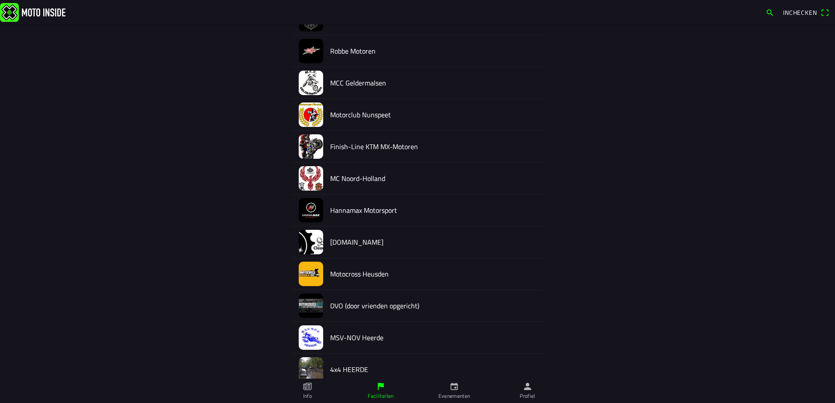
click at [307, 209] on img at bounding box center [311, 210] width 24 height 24
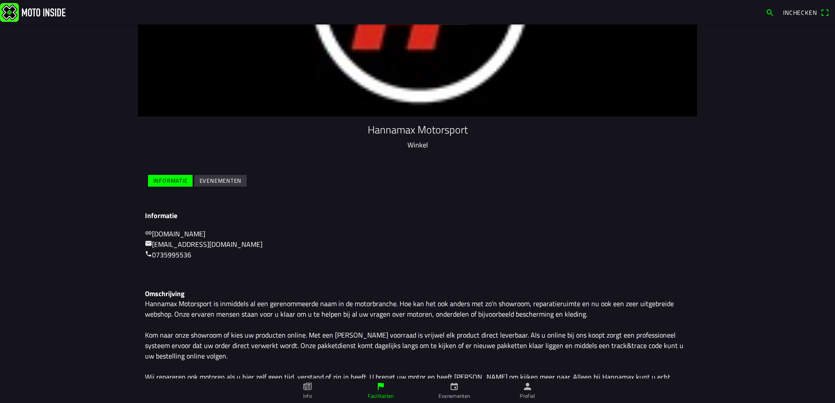
scroll to position [50, 0]
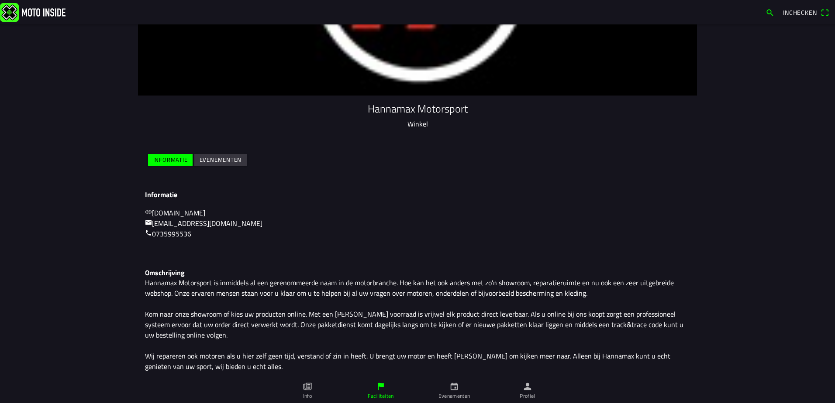
click at [0, 0] on slot "Evenementen" at bounding box center [0, 0] width 0 height 0
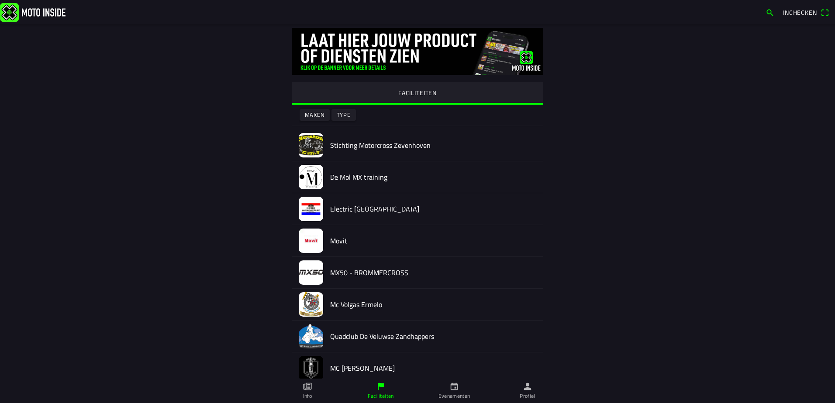
click at [531, 390] on icon "person" at bounding box center [527, 386] width 7 height 7
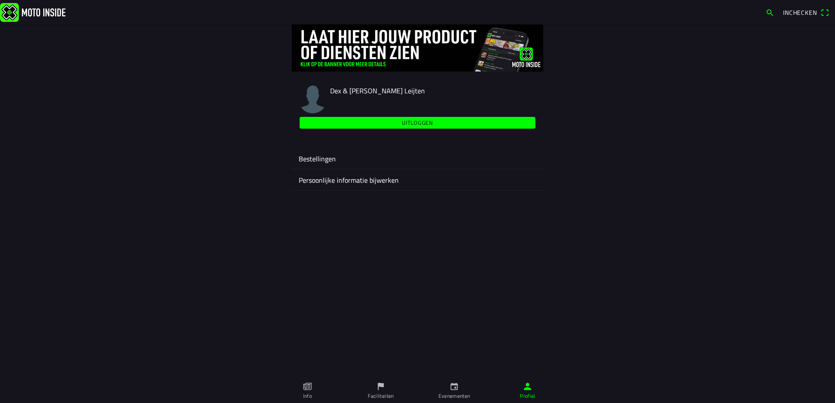
click at [345, 90] on span "Dex & [PERSON_NAME] Leijten" at bounding box center [377, 91] width 95 height 10
drag, startPoint x: 345, startPoint y: 90, endPoint x: 321, endPoint y: 95, distance: 24.4
click at [321, 95] on img at bounding box center [313, 100] width 28 height 28
click at [312, 98] on img at bounding box center [313, 100] width 28 height 28
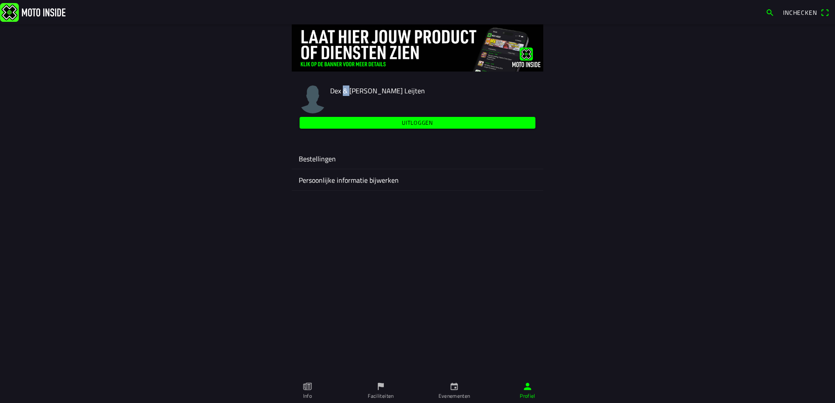
click at [312, 98] on img at bounding box center [313, 100] width 28 height 28
click at [309, 100] on img at bounding box center [313, 100] width 28 height 28
click at [309, 96] on img at bounding box center [313, 100] width 28 height 28
click at [374, 90] on span "Dex & [PERSON_NAME] Leijten" at bounding box center [377, 91] width 95 height 10
click at [308, 99] on img at bounding box center [313, 100] width 28 height 28
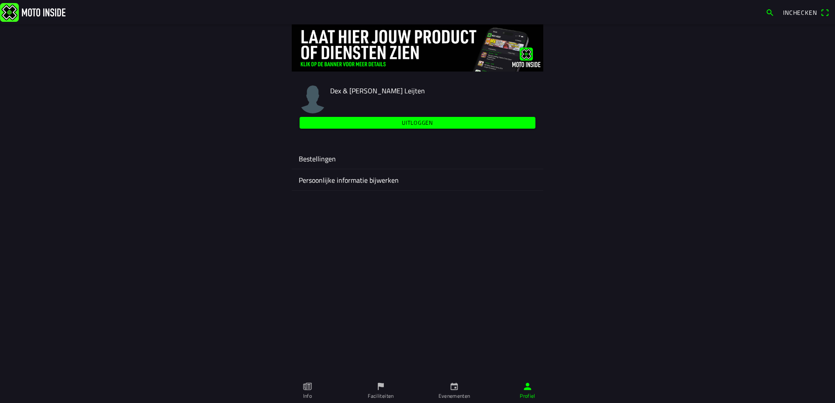
click at [327, 179] on ion-label "Persoonlijke informatie bijwerken" at bounding box center [417, 180] width 237 height 10
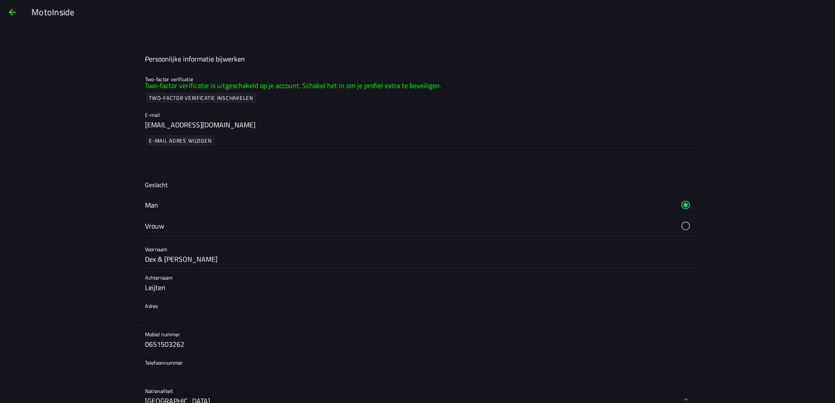
click at [171, 60] on h1 "Persoonlijke informatie bijwerken" at bounding box center [195, 59] width 100 height 8
click at [168, 17] on div "MotoInside" at bounding box center [428, 12] width 794 height 13
click at [14, 10] on span "button" at bounding box center [12, 12] width 10 height 21
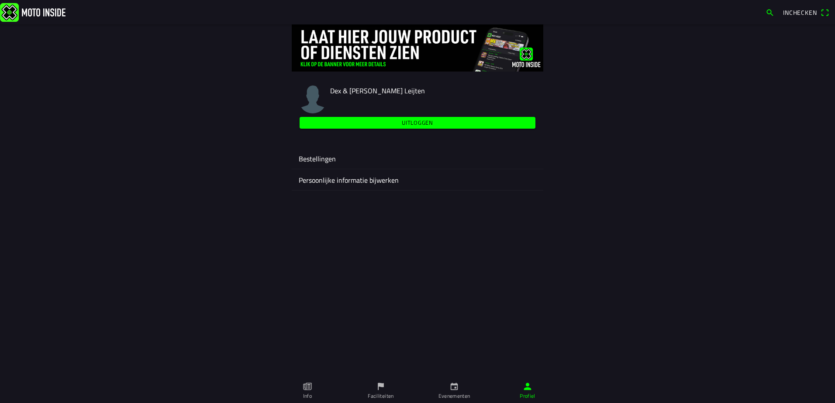
click at [825, 12] on span "Inchecken" at bounding box center [806, 13] width 46 height 14
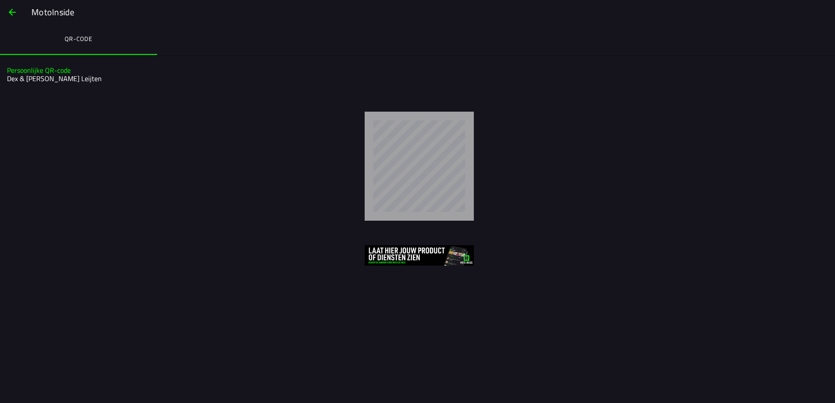
click at [14, 13] on span "button" at bounding box center [12, 12] width 10 height 21
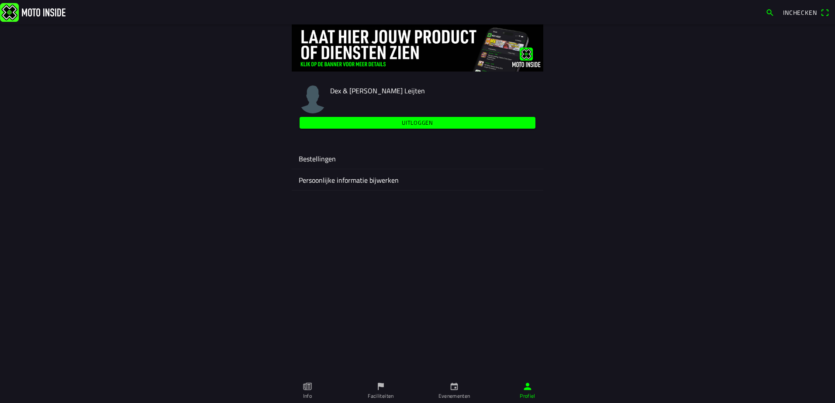
click at [13, 14] on img at bounding box center [32, 12] width 65 height 19
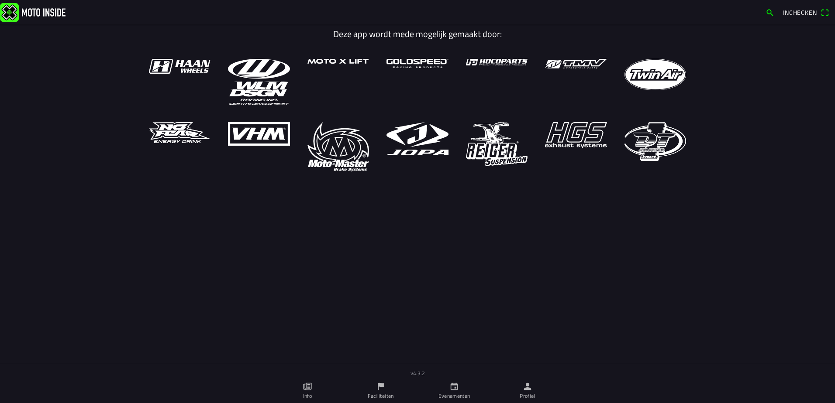
click at [528, 391] on icon "person" at bounding box center [527, 387] width 10 height 10
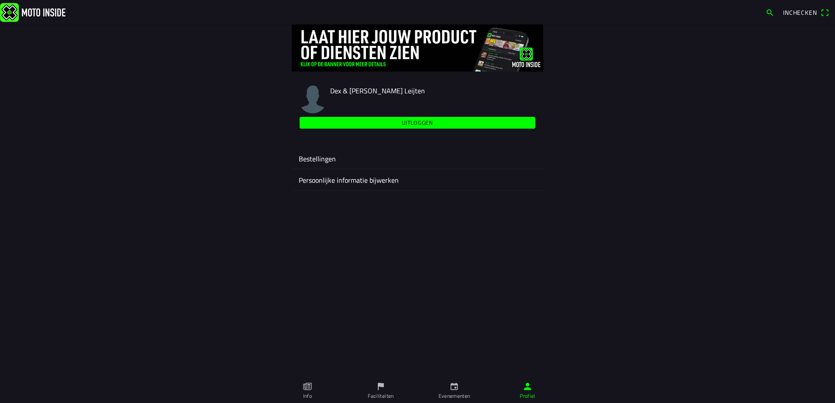
click at [0, 0] on slot "Uitloggen" at bounding box center [0, 0] width 0 height 0
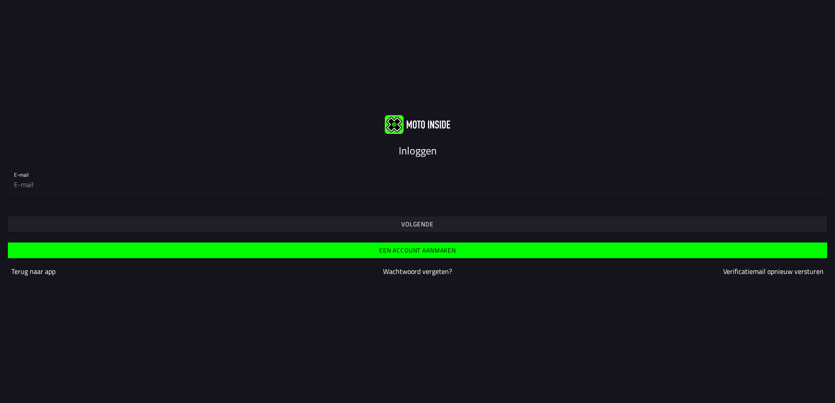
click at [96, 185] on input "email" at bounding box center [417, 184] width 807 height 17
type input "[EMAIL_ADDRESS][DOMAIN_NAME]"
click at [0, 0] on slot "Volgende" at bounding box center [0, 0] width 0 height 0
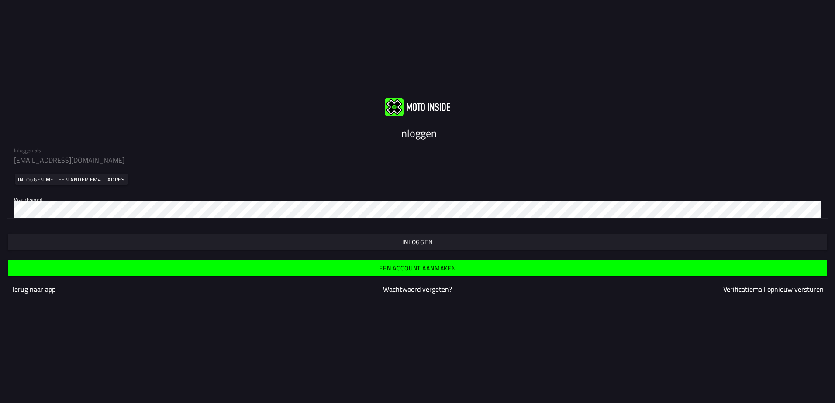
click at [0, 0] on slot "Inloggen" at bounding box center [0, 0] width 0 height 0
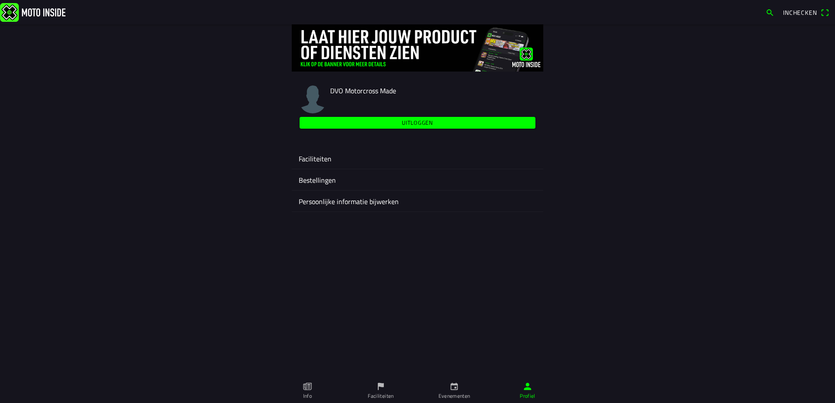
click at [366, 58] on img at bounding box center [417, 47] width 251 height 47
